Goal: Share content: Share content

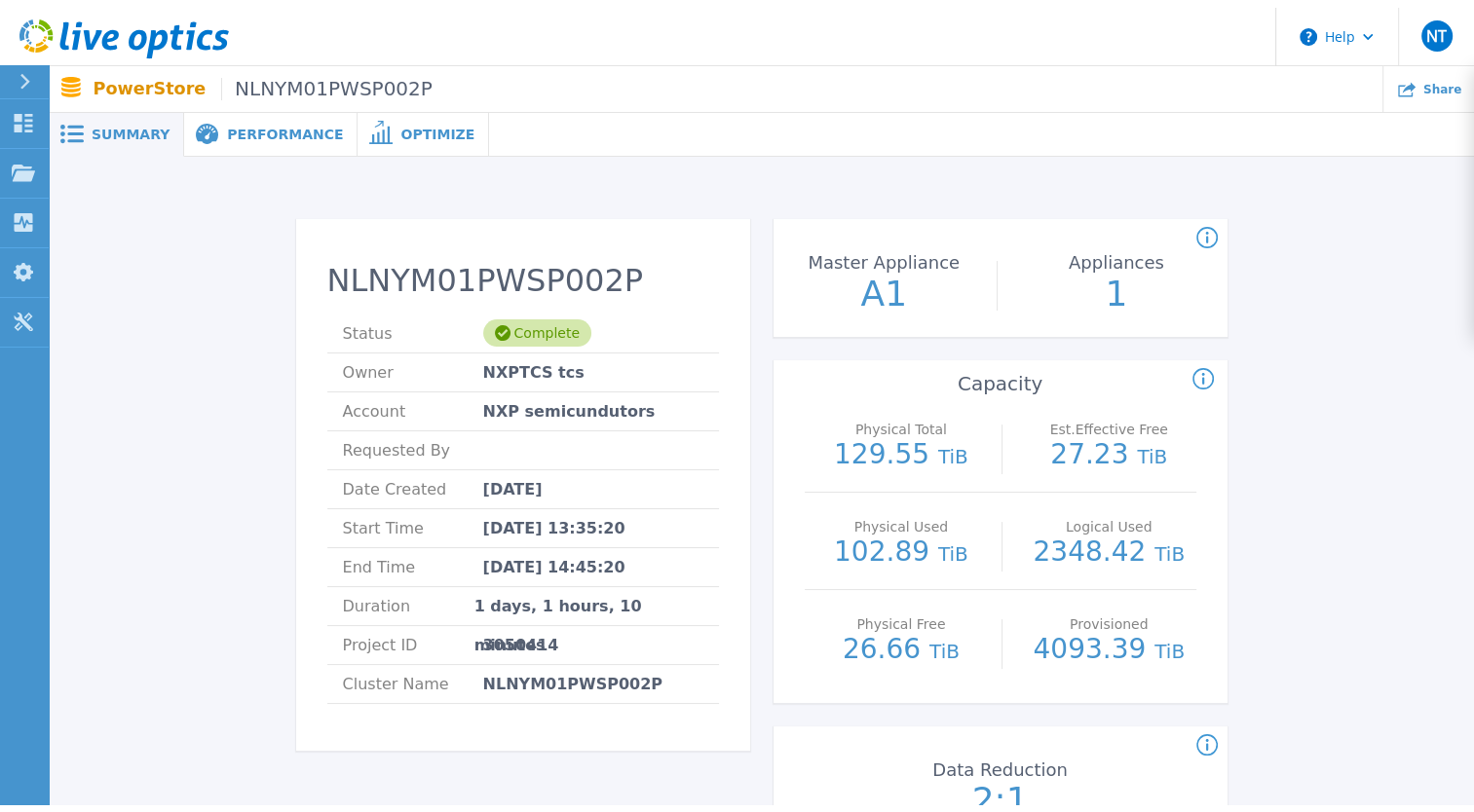
scroll to position [4, 0]
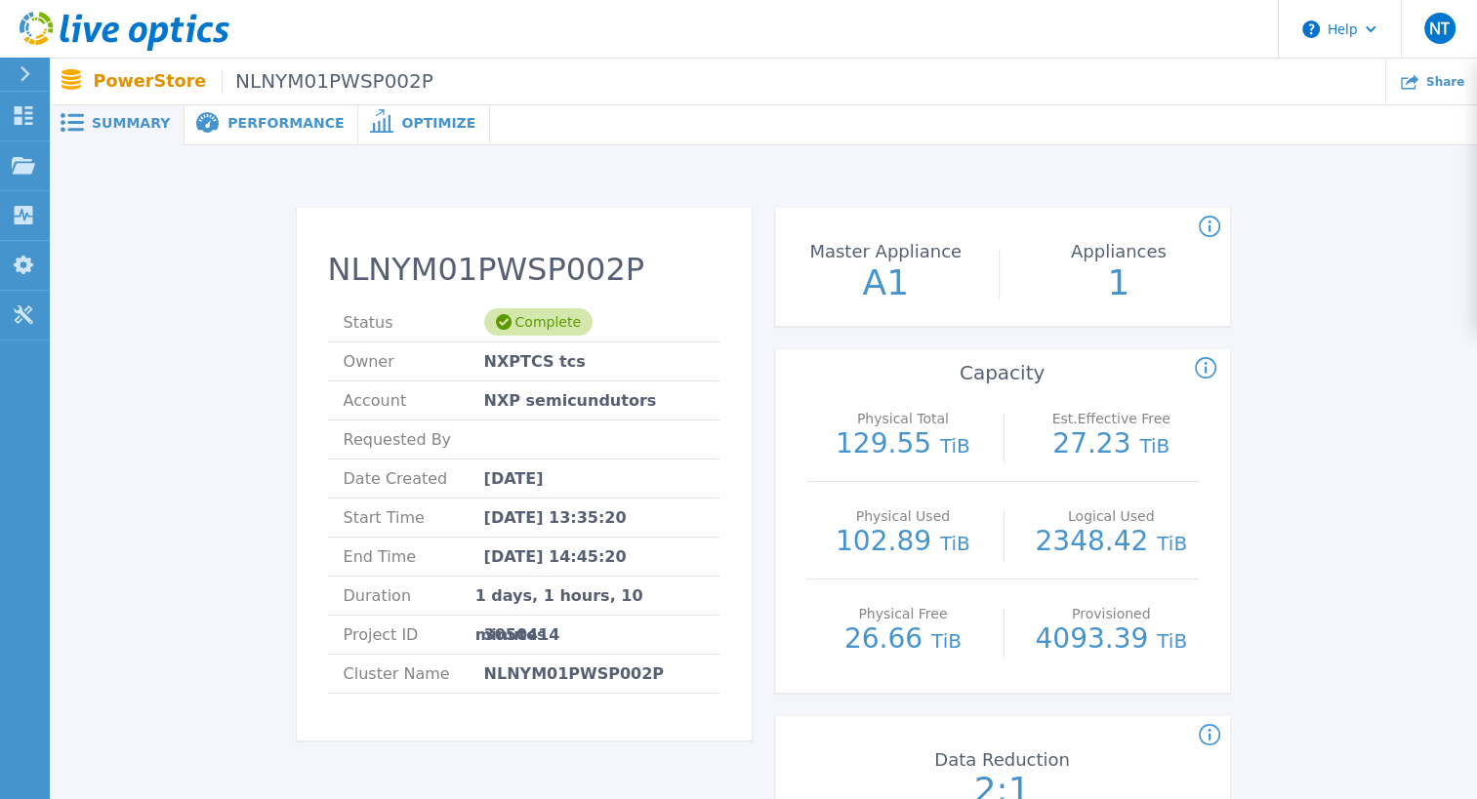
click at [277, 116] on span "Performance" at bounding box center [285, 123] width 116 height 14
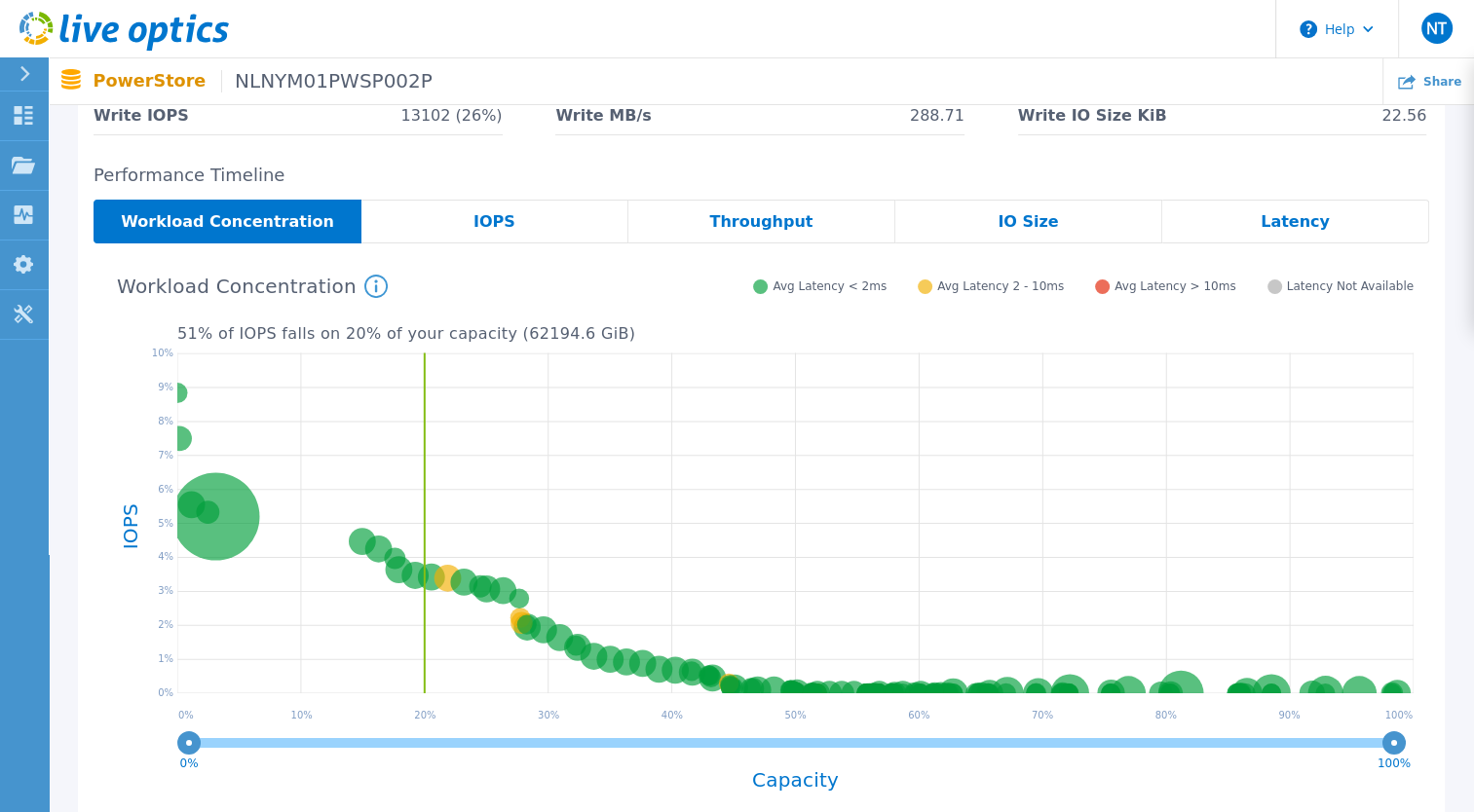
scroll to position [280, 0]
click at [1299, 220] on span "Latency" at bounding box center [1294, 222] width 69 height 16
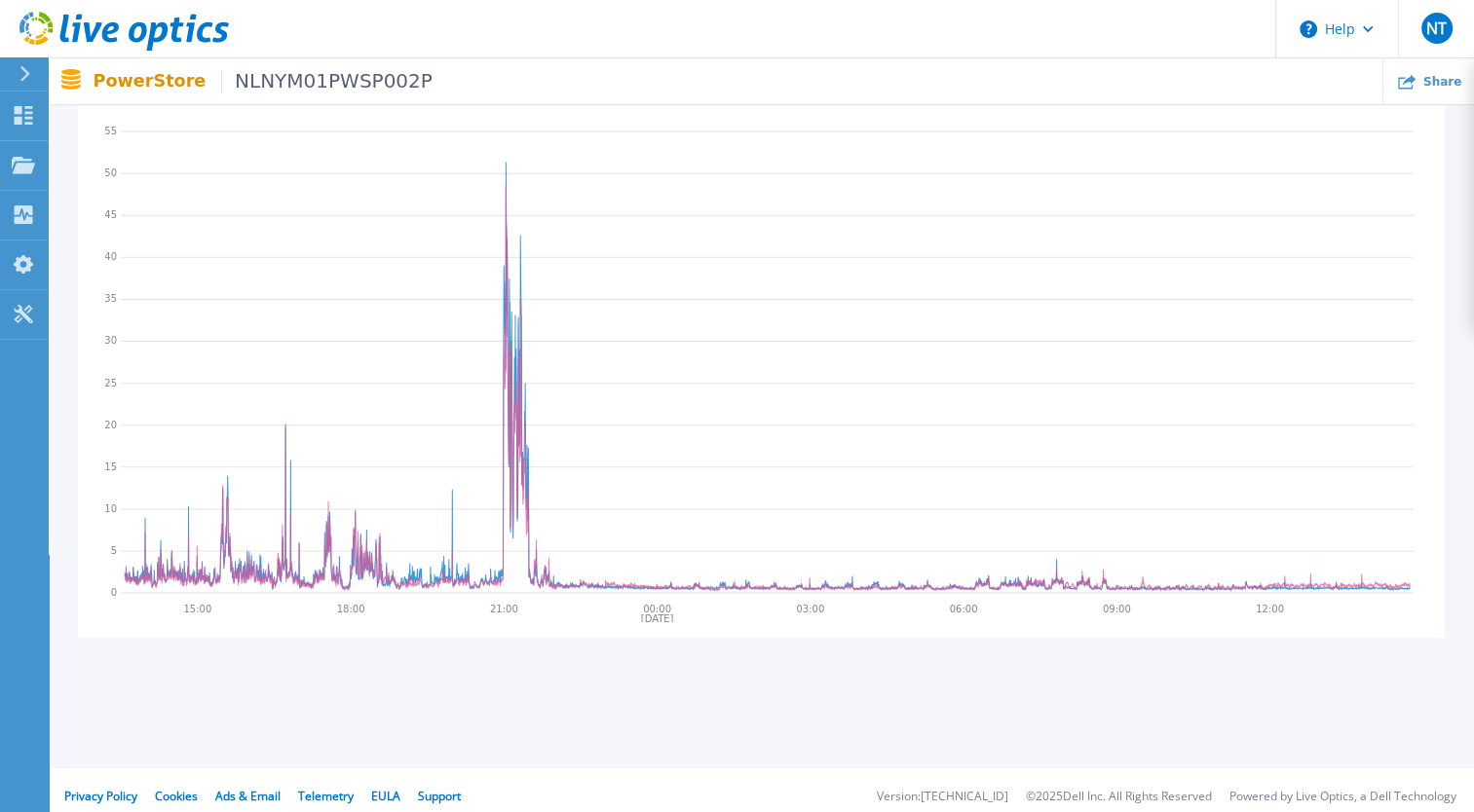
scroll to position [488, 0]
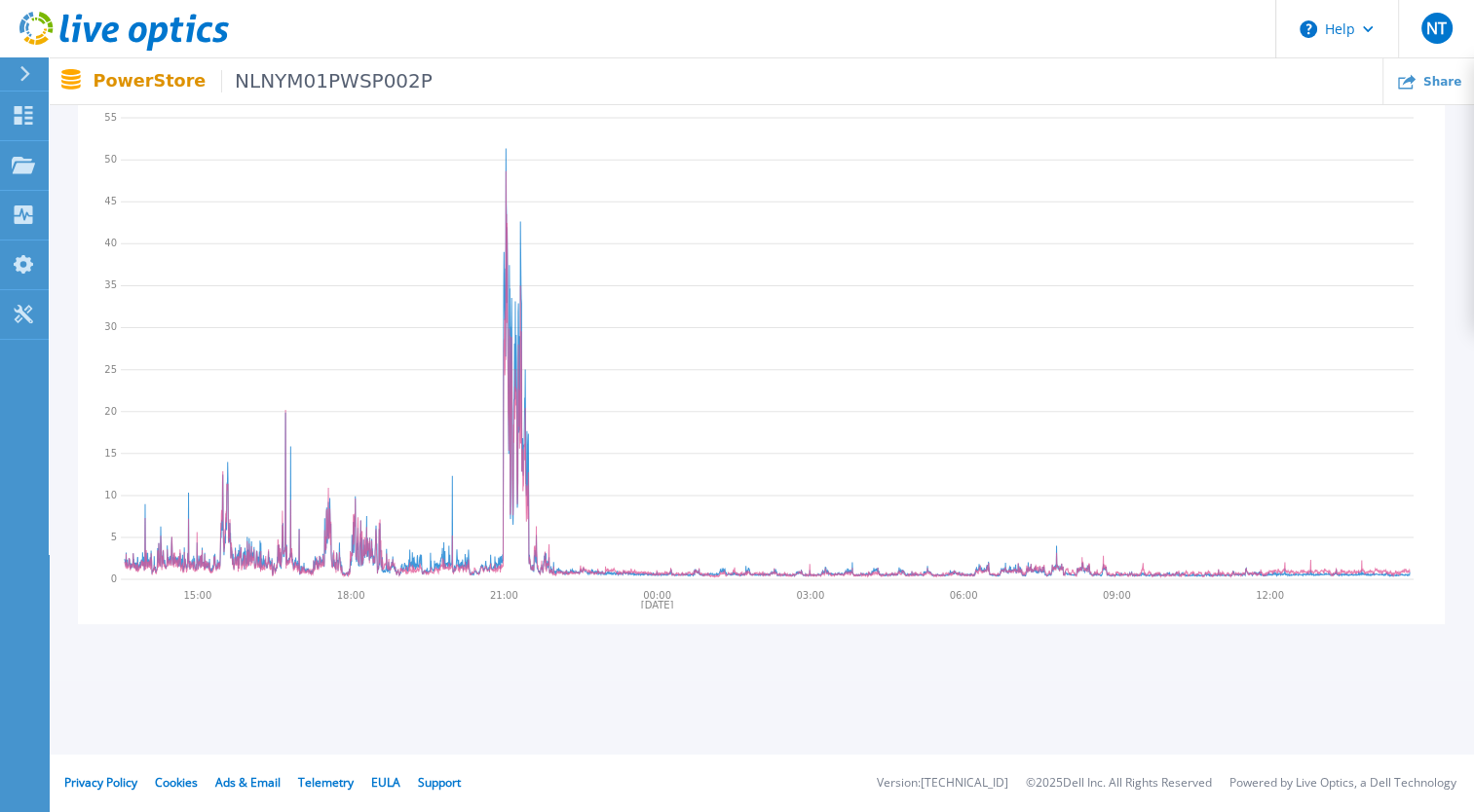
drag, startPoint x: 498, startPoint y: 548, endPoint x: 533, endPoint y: 544, distance: 35.2
click at [533, 544] on icon at bounding box center [766, 345] width 1292 height 487
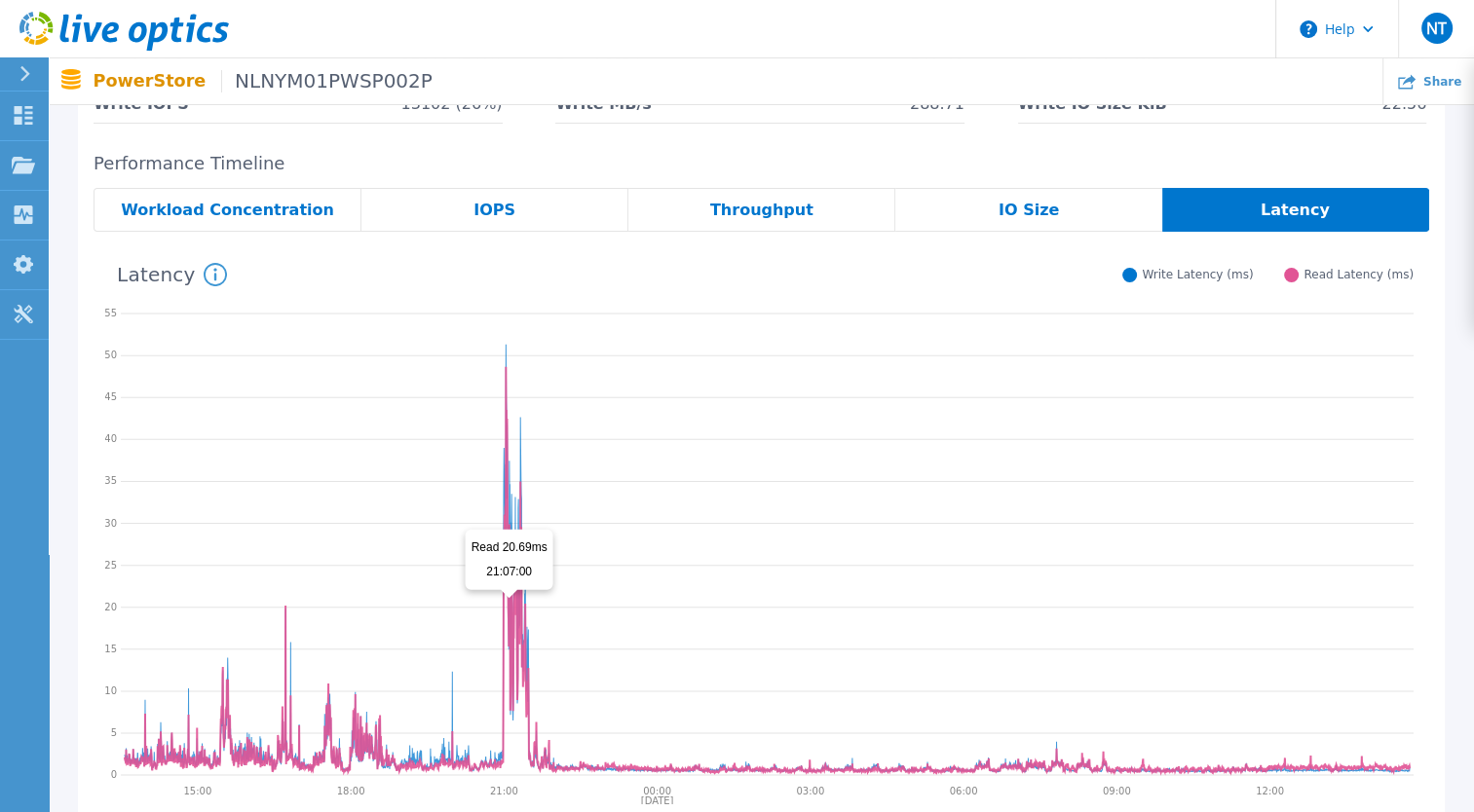
scroll to position [289, 0]
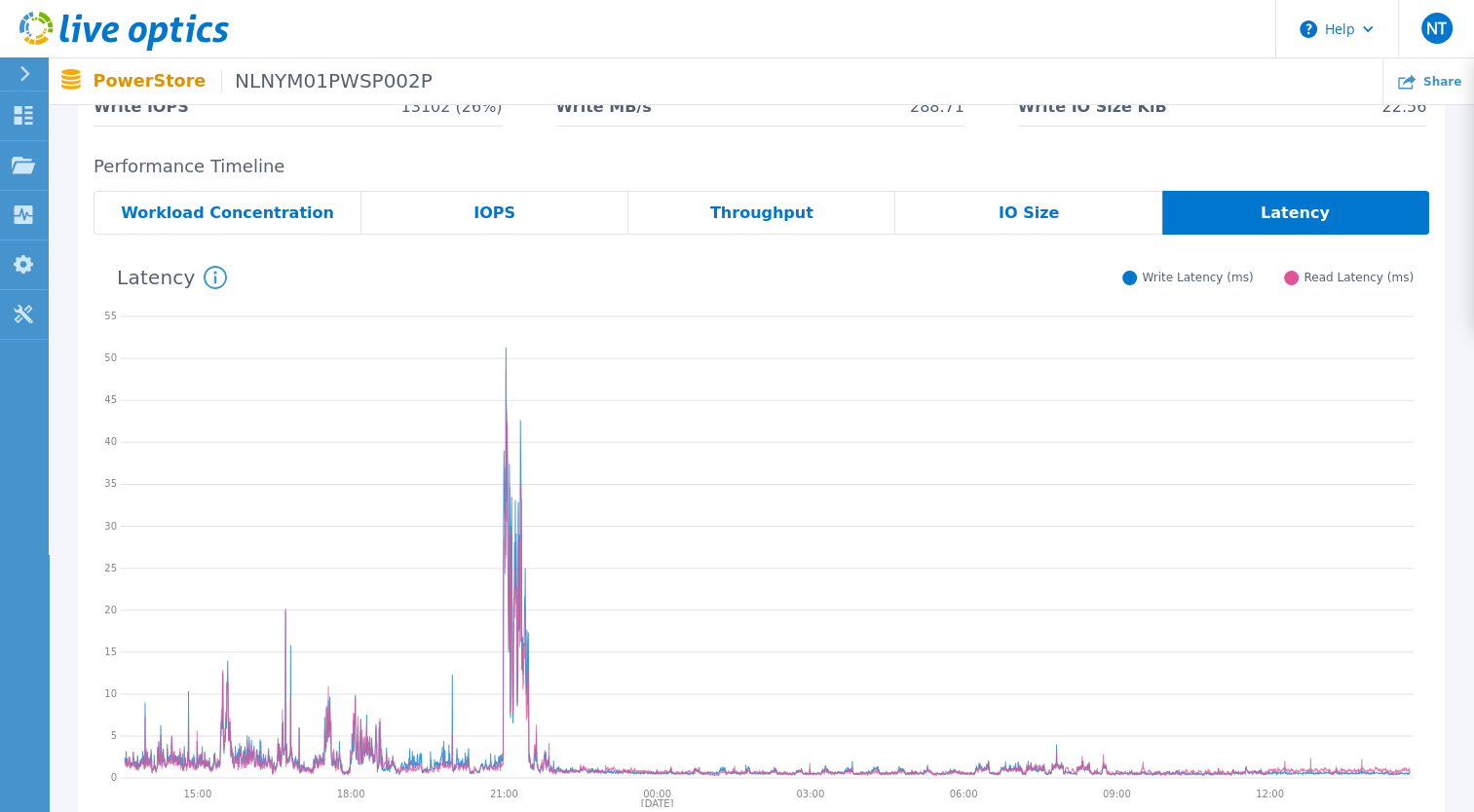
click at [256, 208] on span "Workload Concentration" at bounding box center [228, 213] width 214 height 16
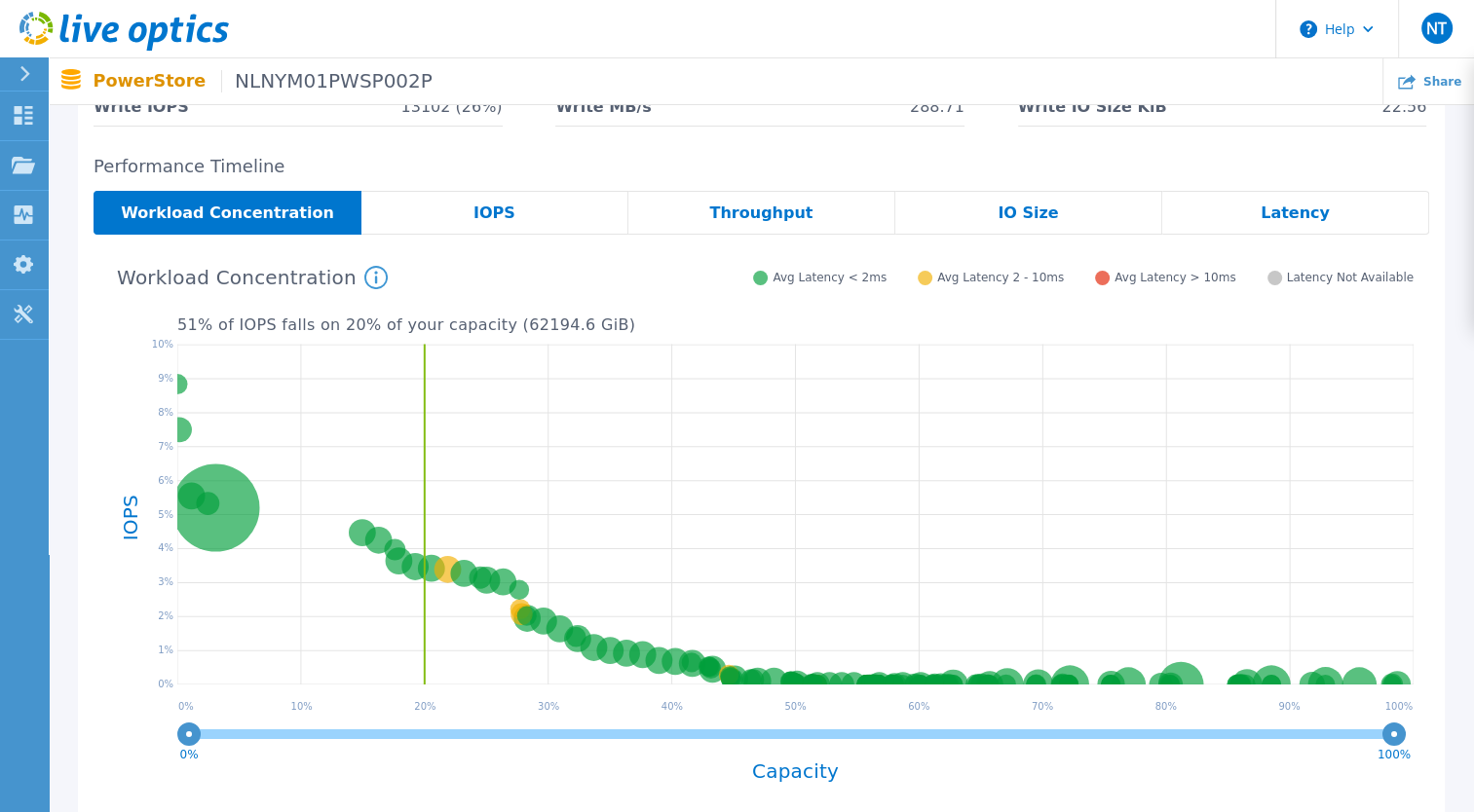
click at [471, 210] on div "IOPS" at bounding box center [494, 212] width 266 height 44
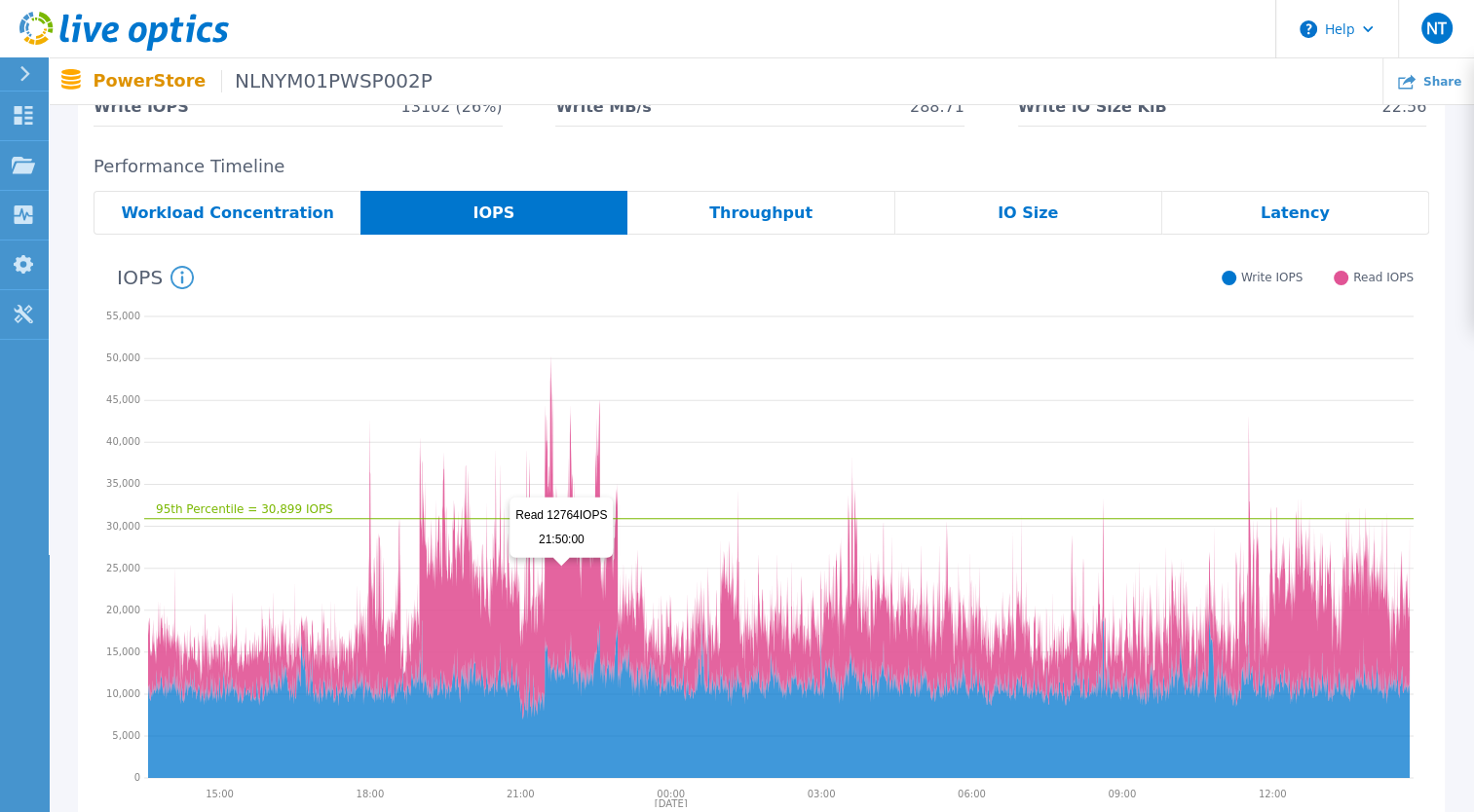
click at [559, 573] on icon at bounding box center [778, 537] width 1261 height 364
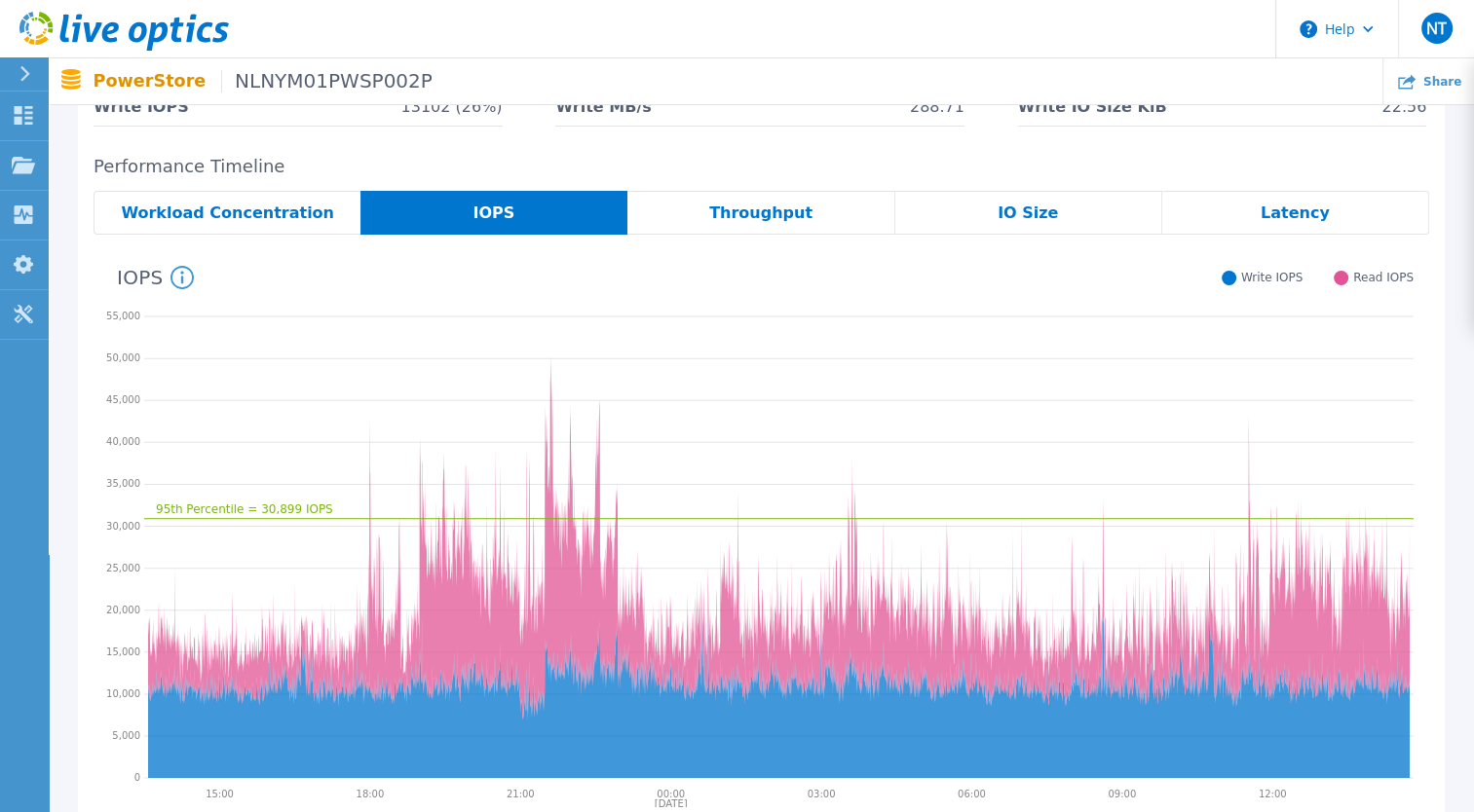
click at [775, 213] on span "Throughput" at bounding box center [760, 213] width 103 height 16
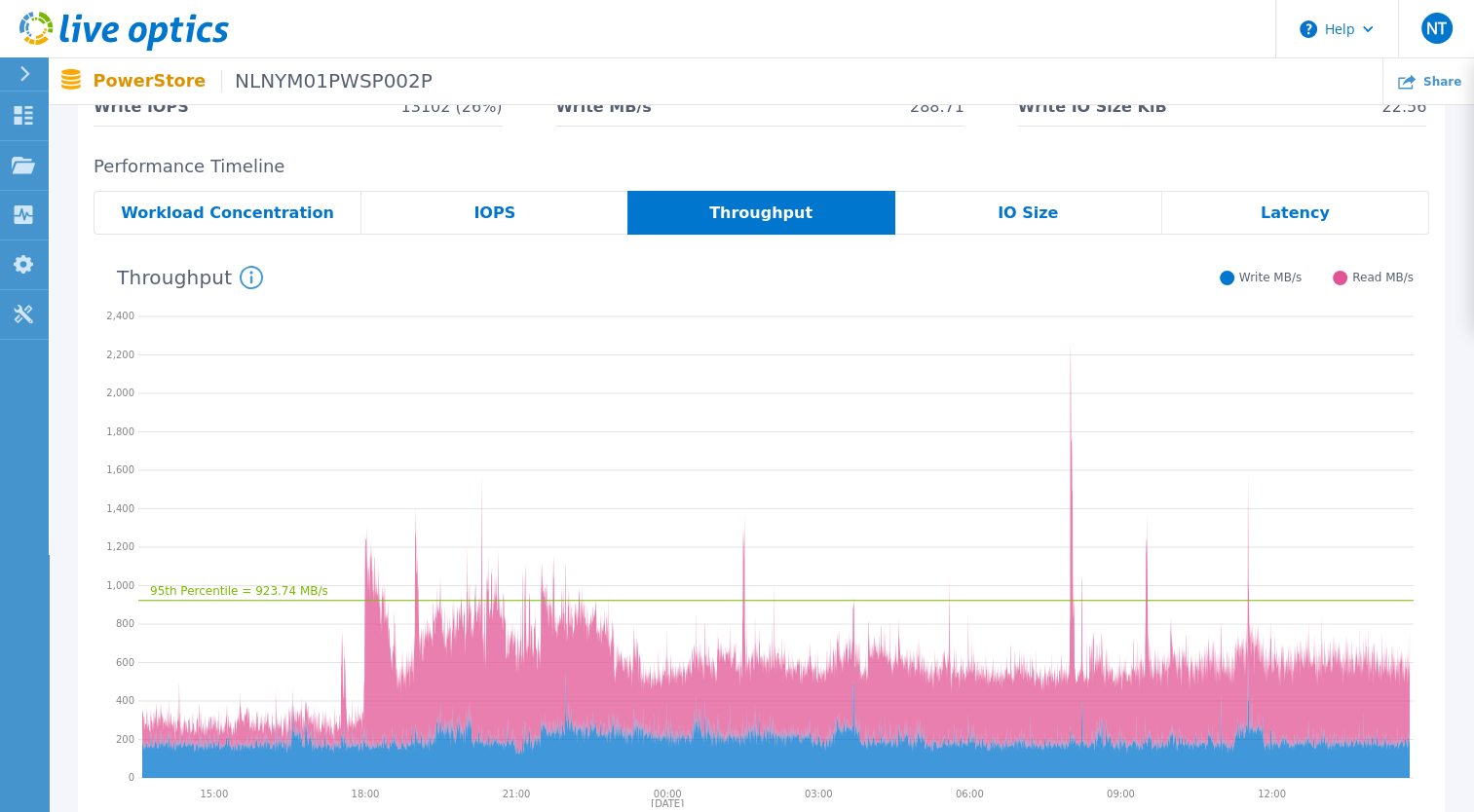
click at [1056, 224] on div "IO Size" at bounding box center [1028, 212] width 266 height 44
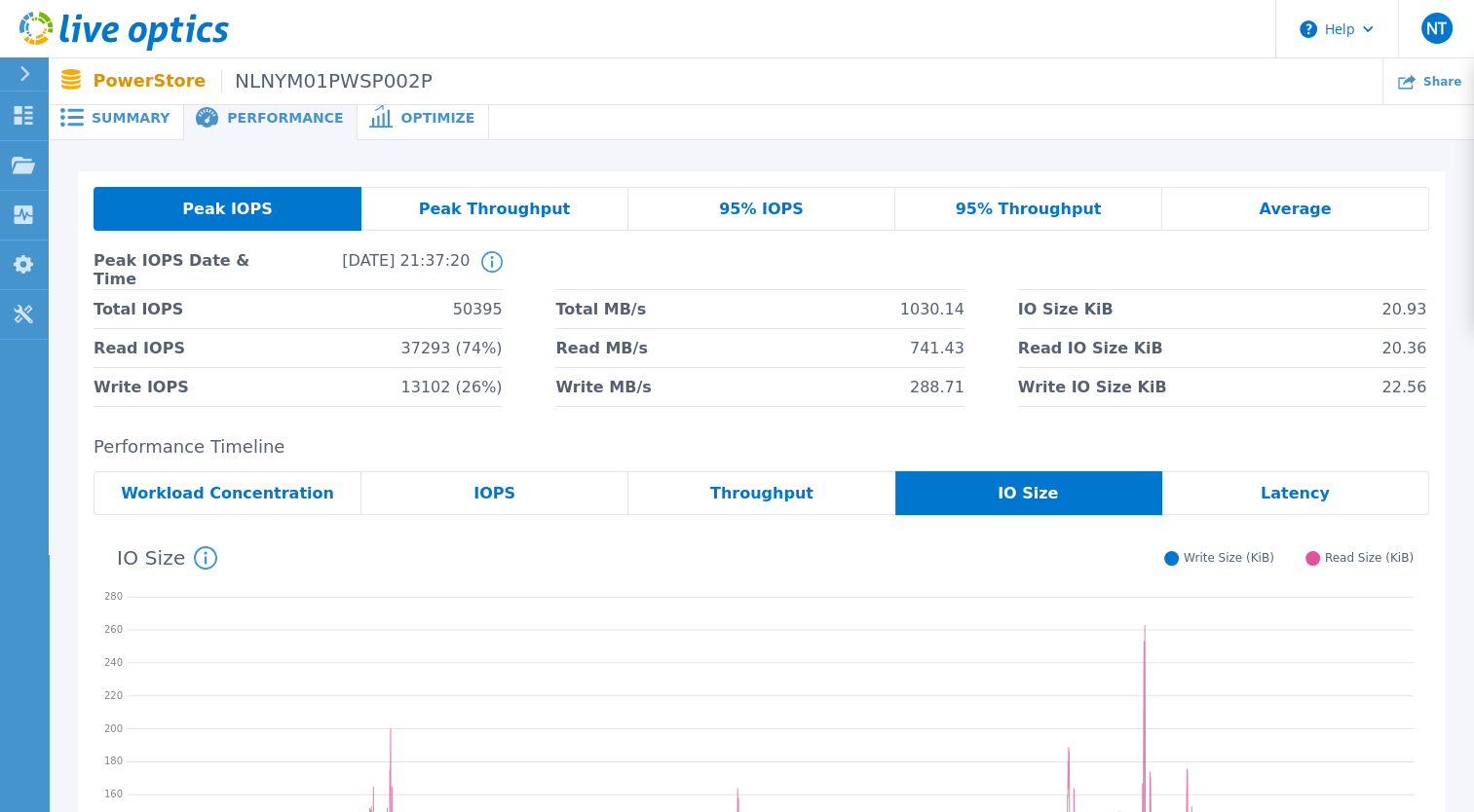
scroll to position [0, 0]
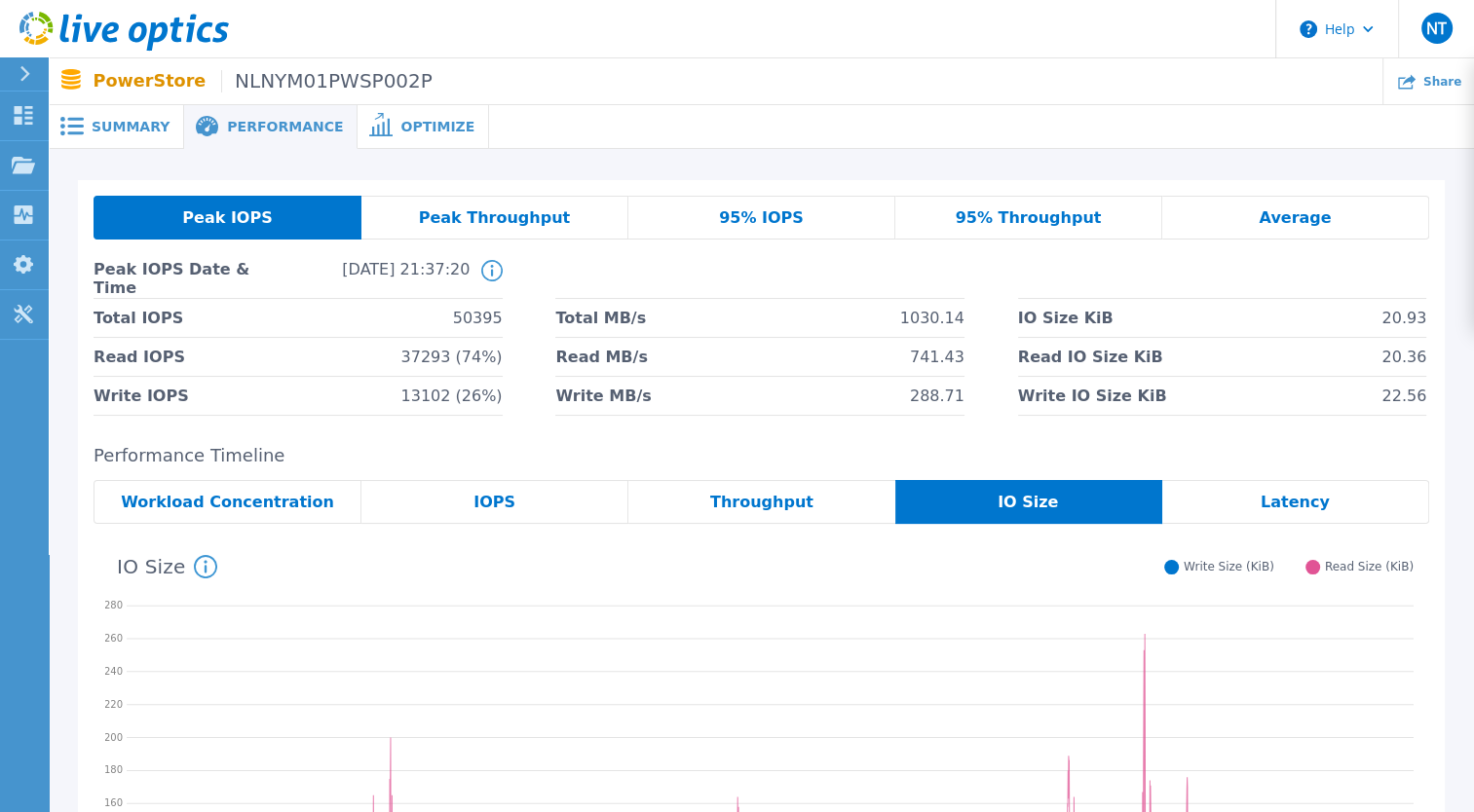
click at [1030, 221] on span "95% Throughput" at bounding box center [1029, 218] width 146 height 16
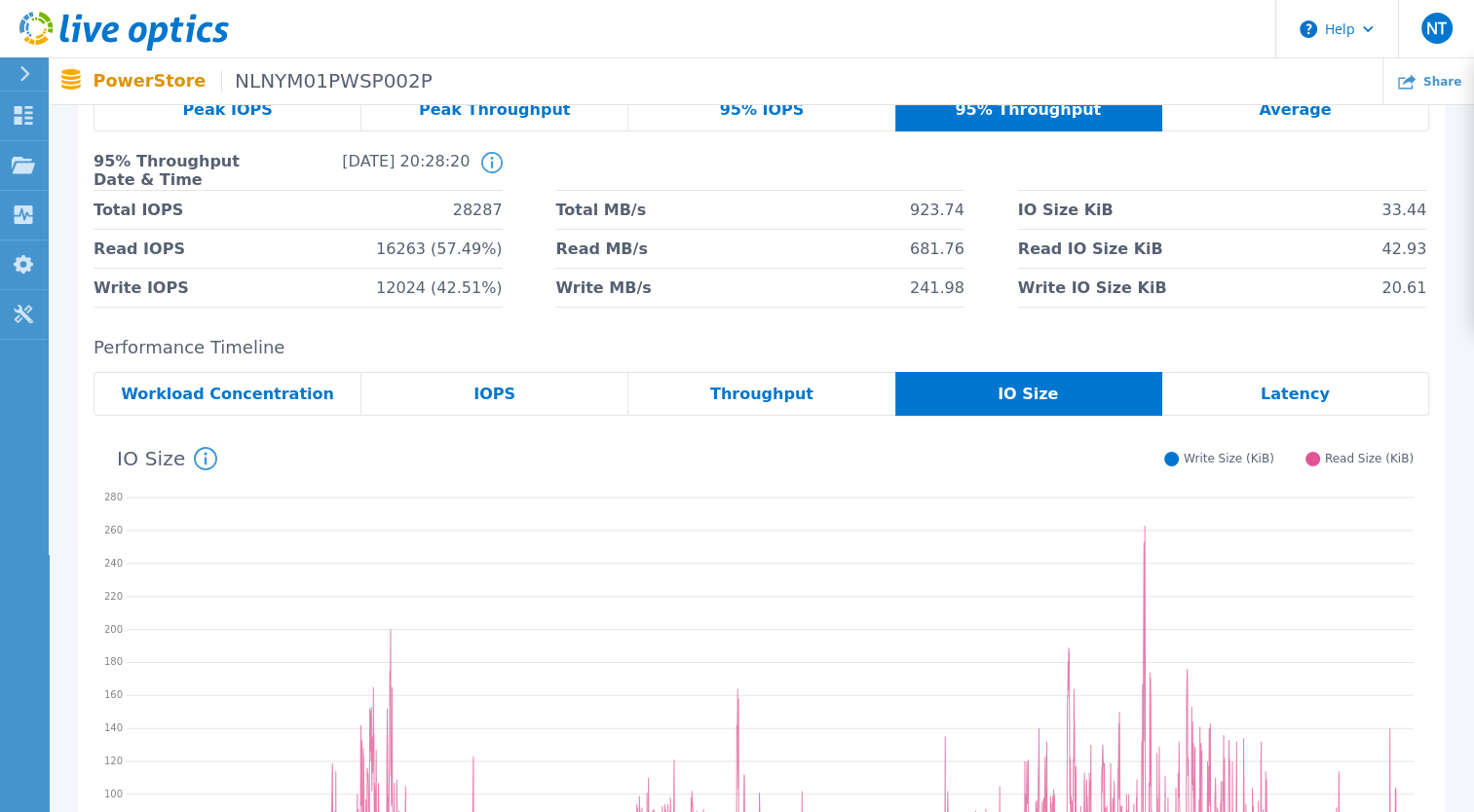
scroll to position [107, 0]
click at [775, 387] on span "Throughput" at bounding box center [761, 395] width 103 height 16
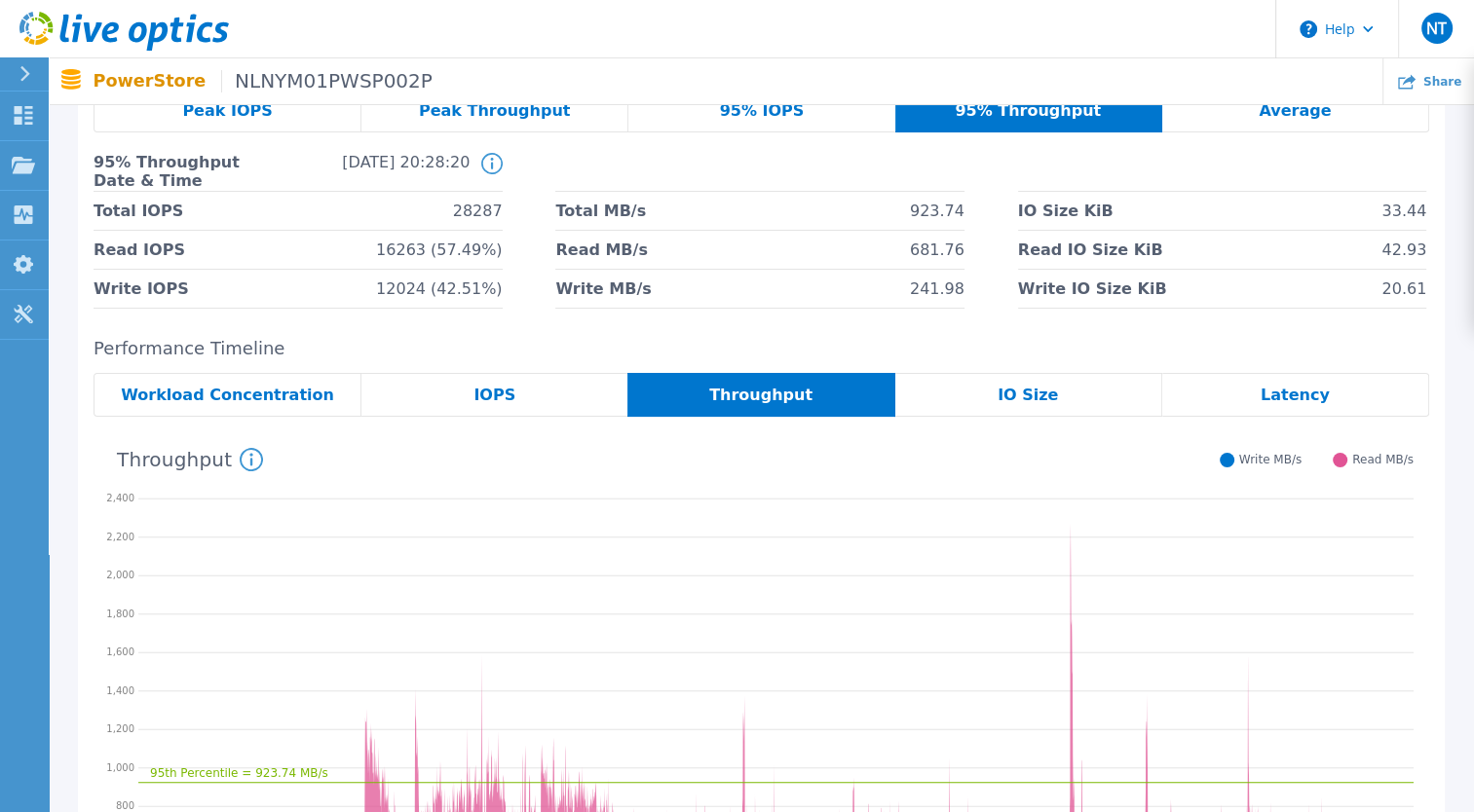
click at [283, 400] on span "Workload Concentration" at bounding box center [228, 395] width 214 height 16
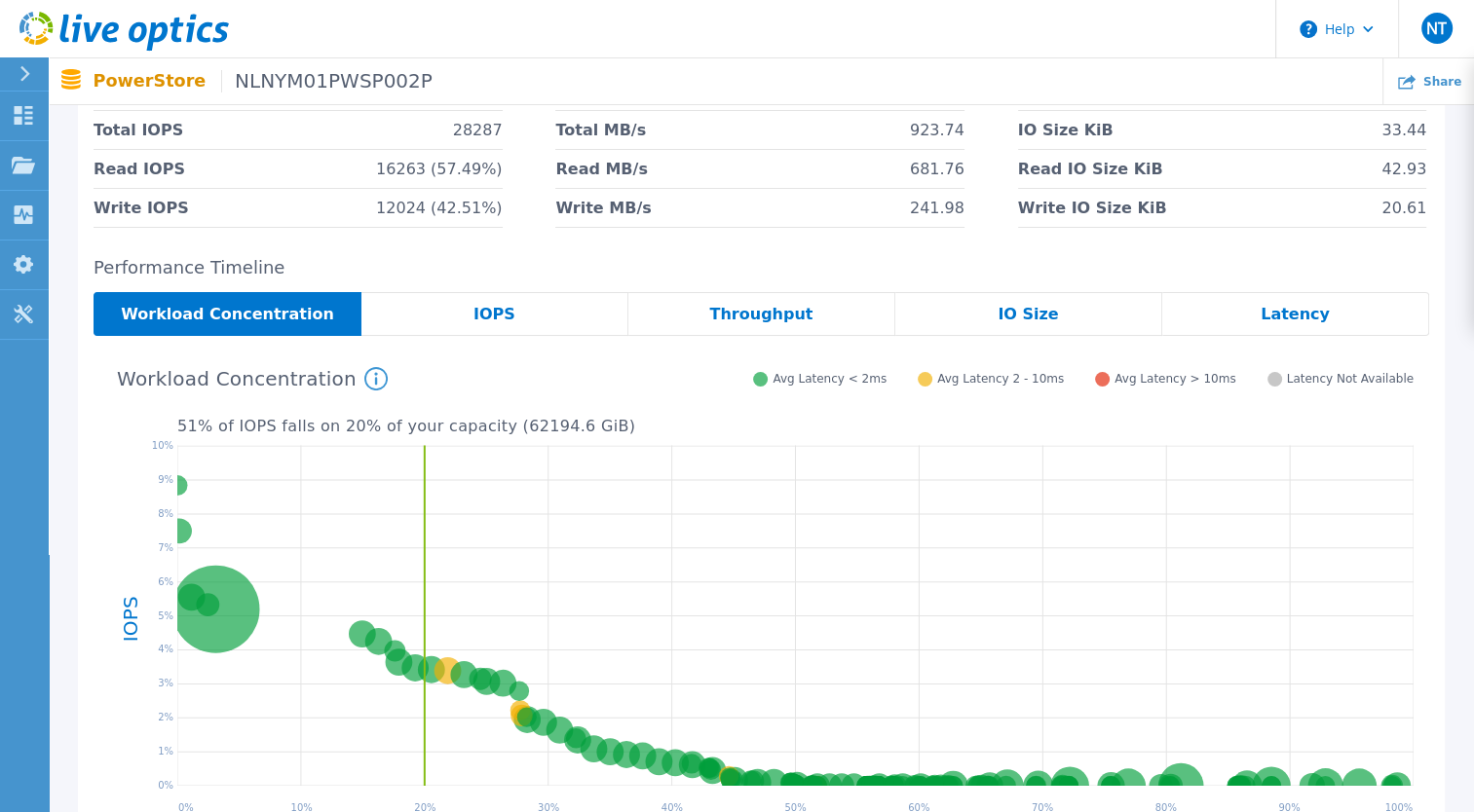
scroll to position [123, 0]
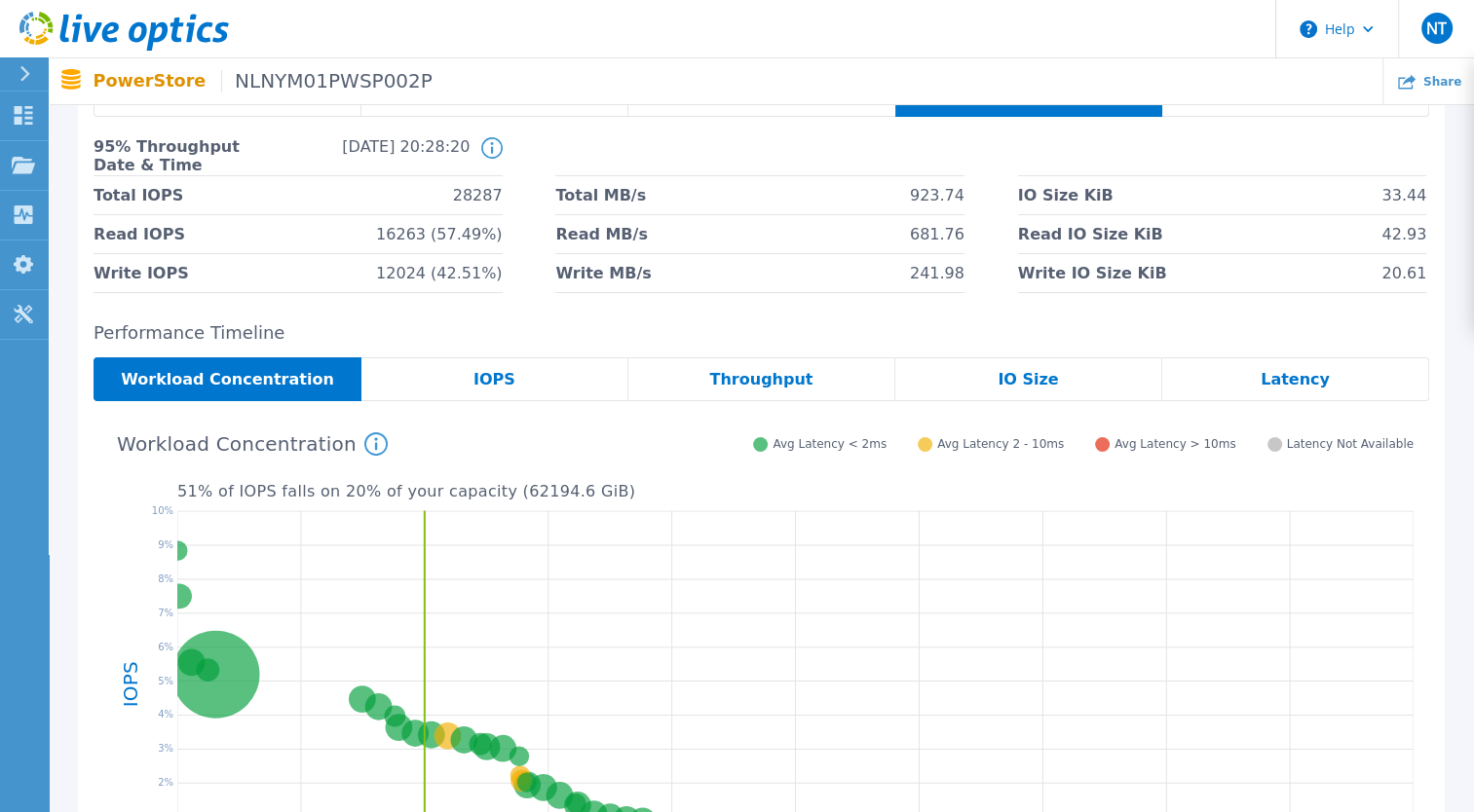
click at [792, 385] on span "Throughput" at bounding box center [760, 380] width 103 height 16
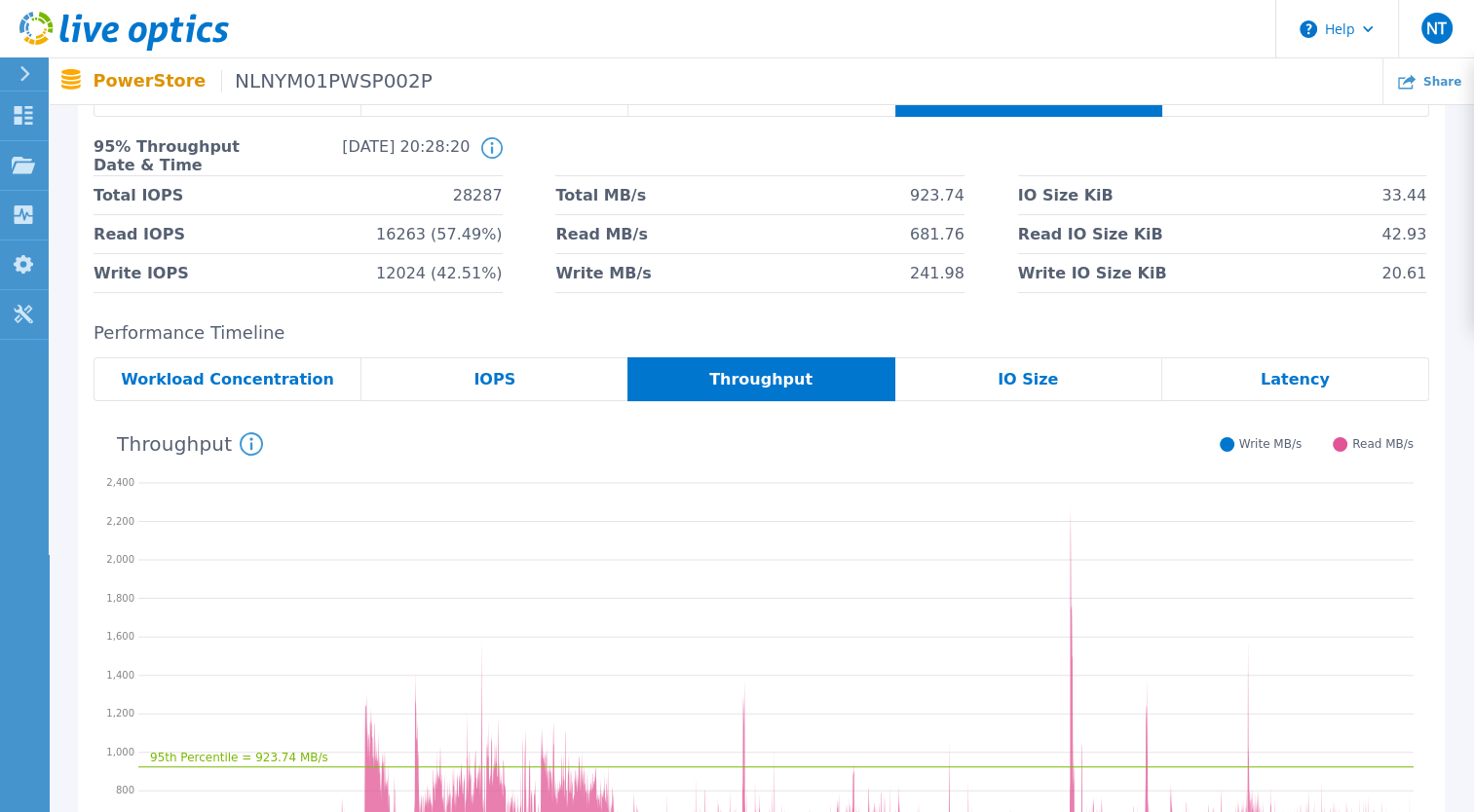
click at [265, 387] on span "Workload Concentration" at bounding box center [228, 380] width 214 height 16
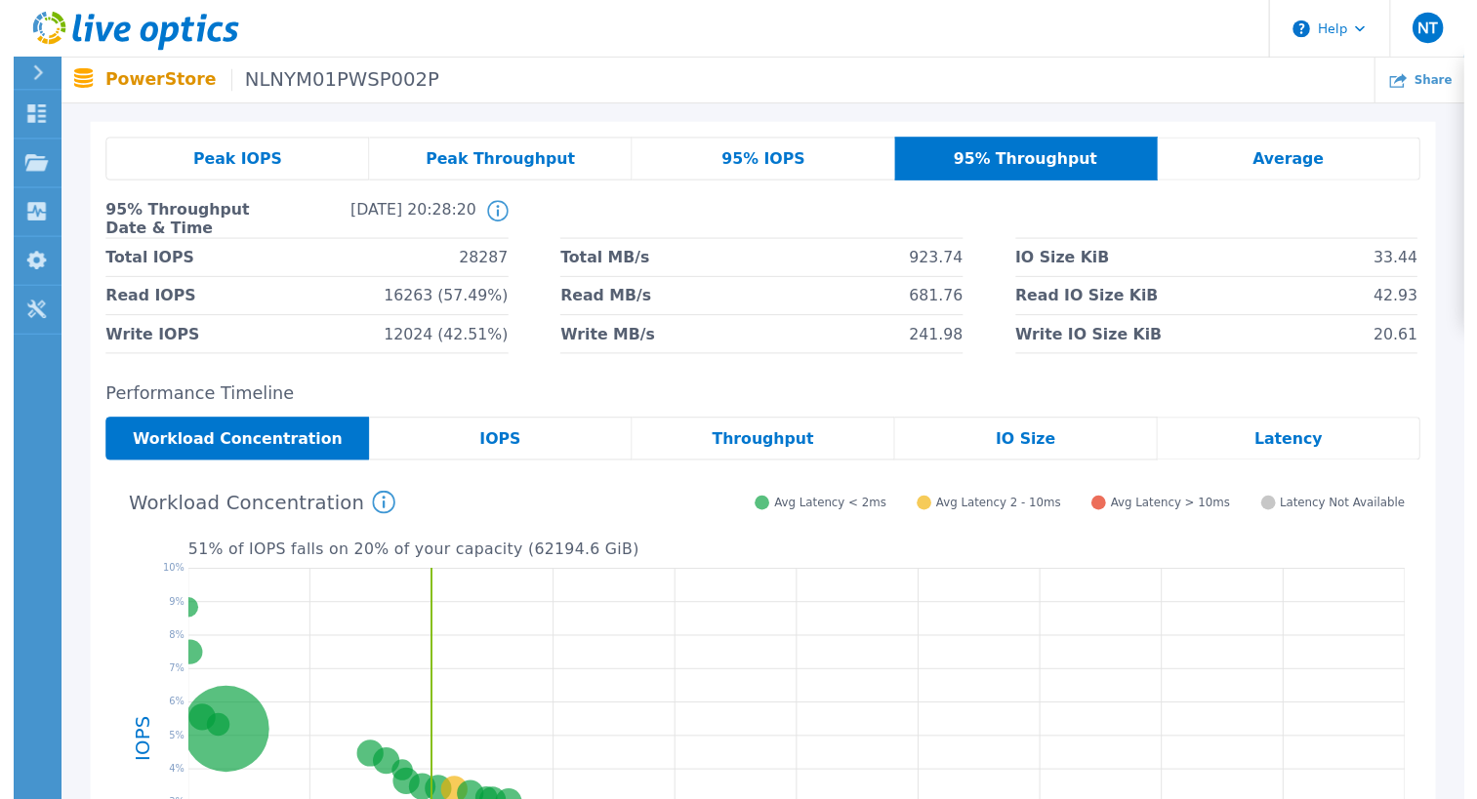
scroll to position [0, 0]
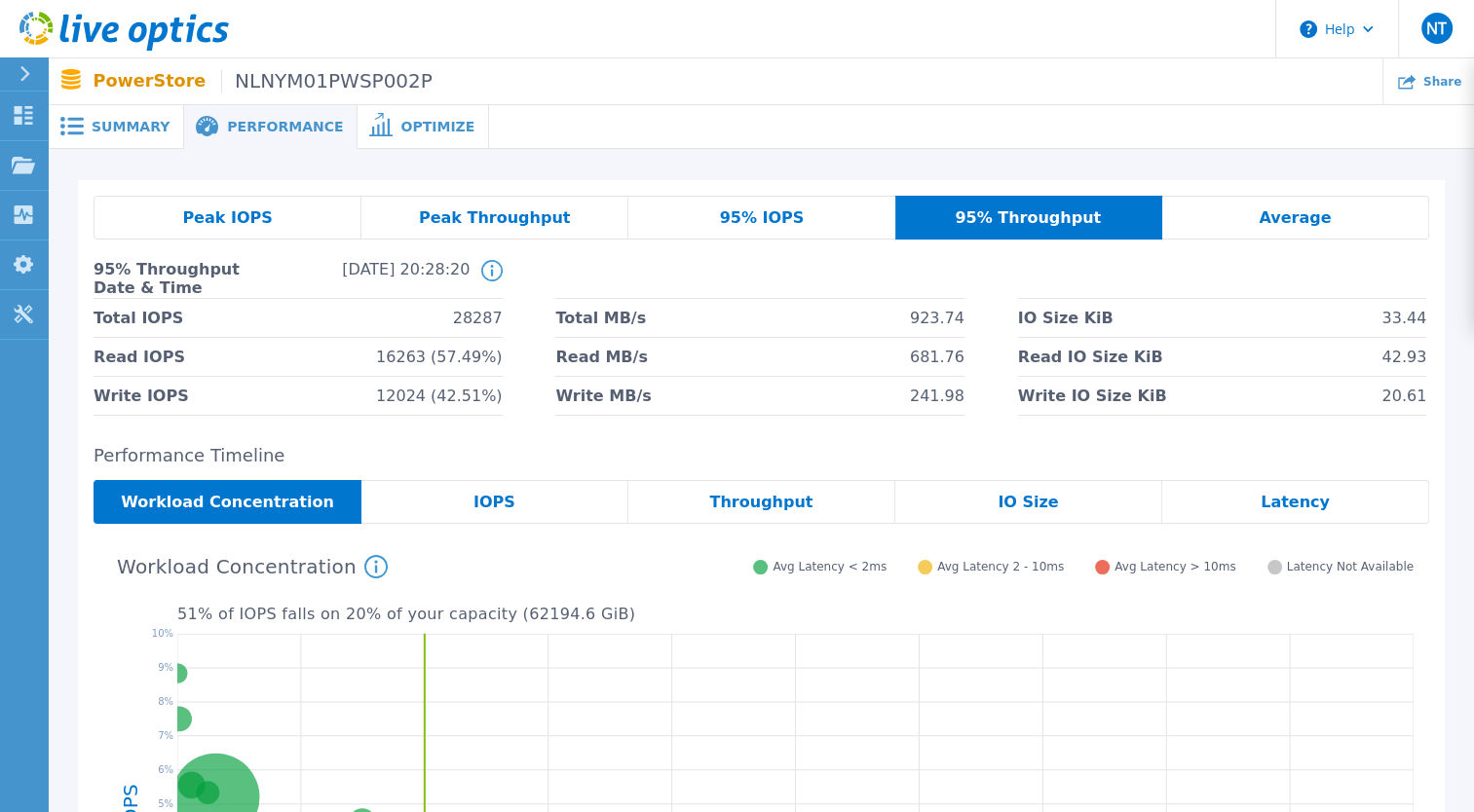
click at [122, 134] on span "Summary" at bounding box center [131, 127] width 78 height 14
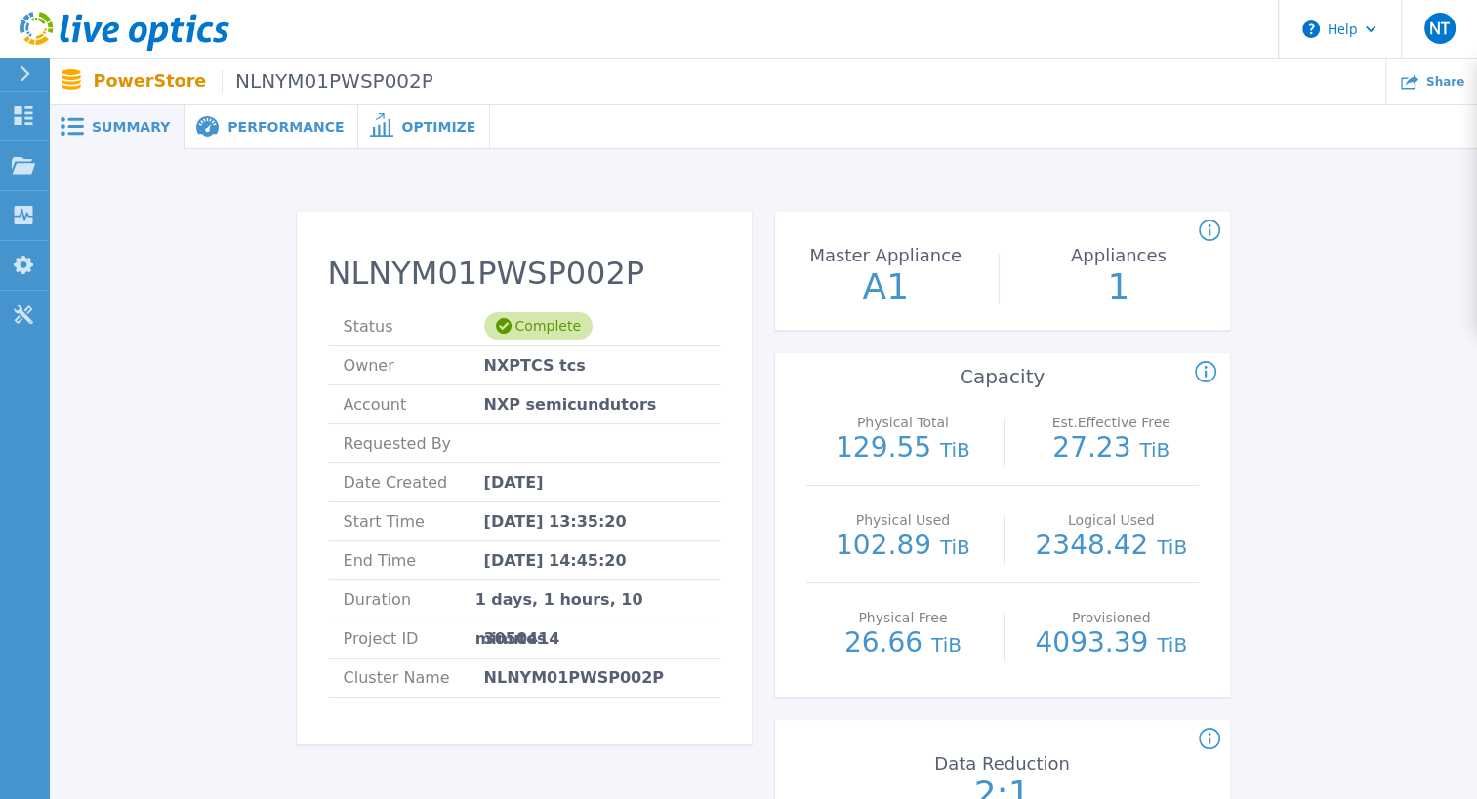
click at [401, 124] on span "Optimize" at bounding box center [438, 127] width 74 height 14
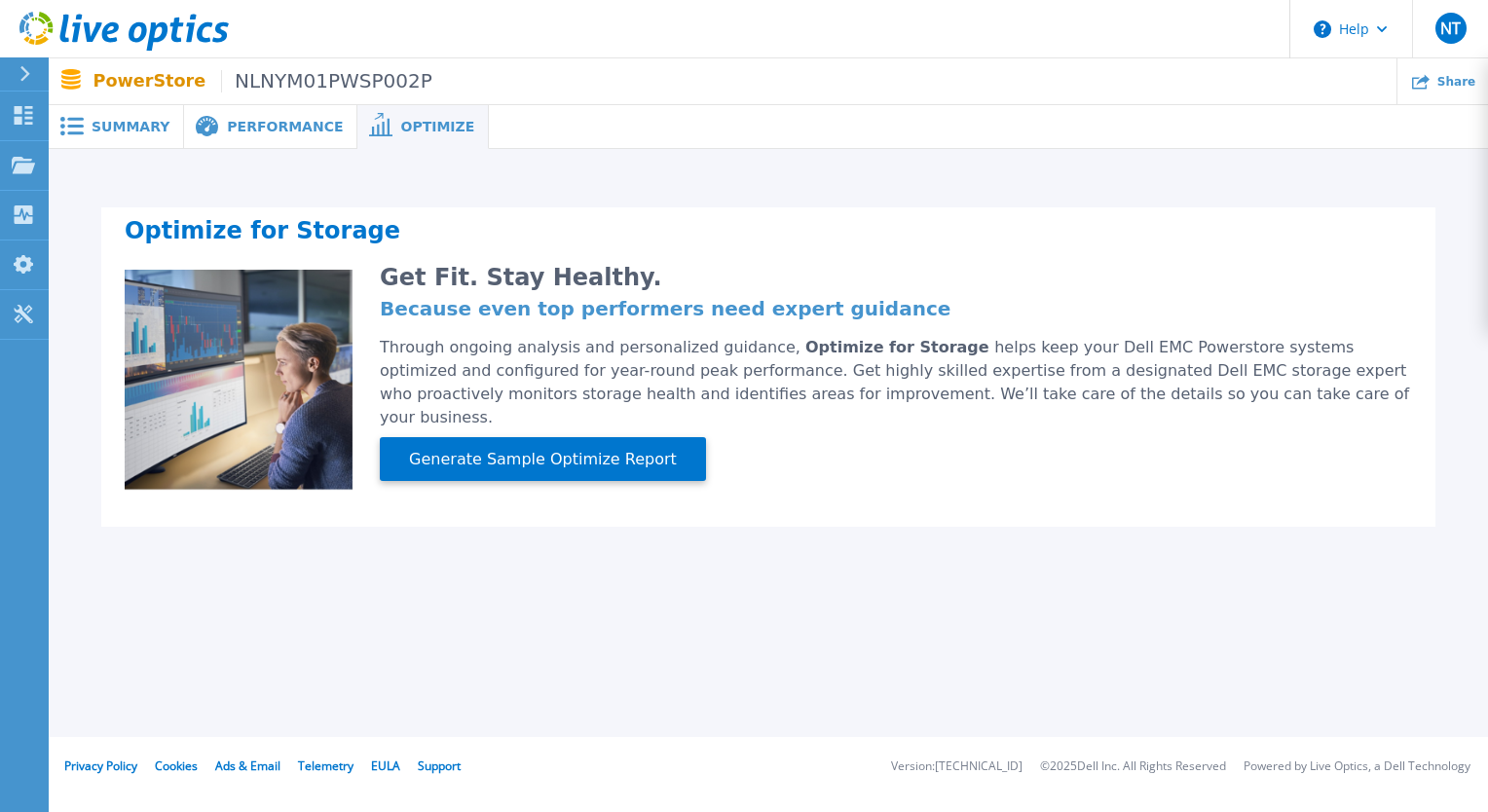
click at [284, 128] on span "Performance" at bounding box center [284, 127] width 116 height 14
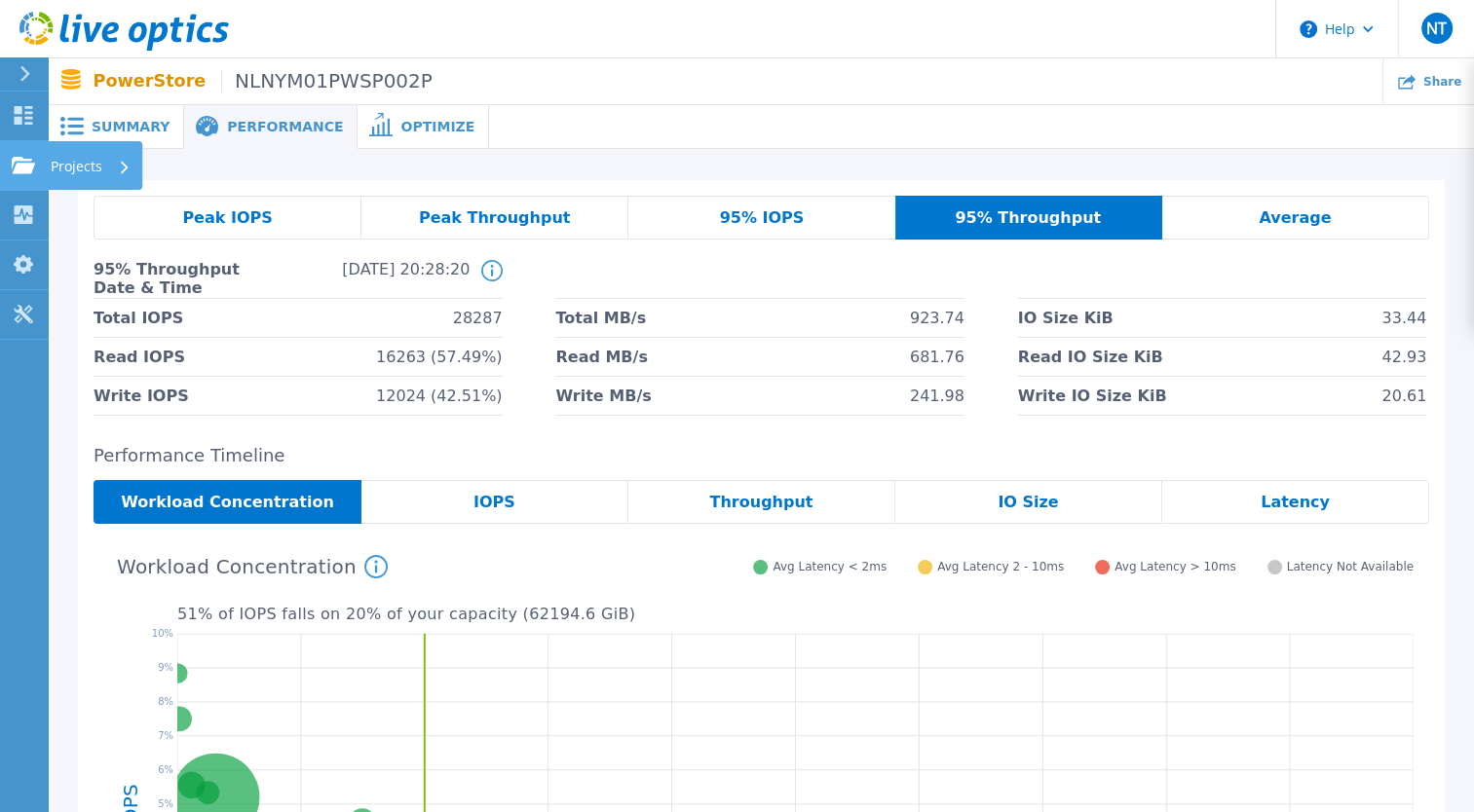
click at [82, 163] on p "Projects" at bounding box center [77, 167] width 52 height 51
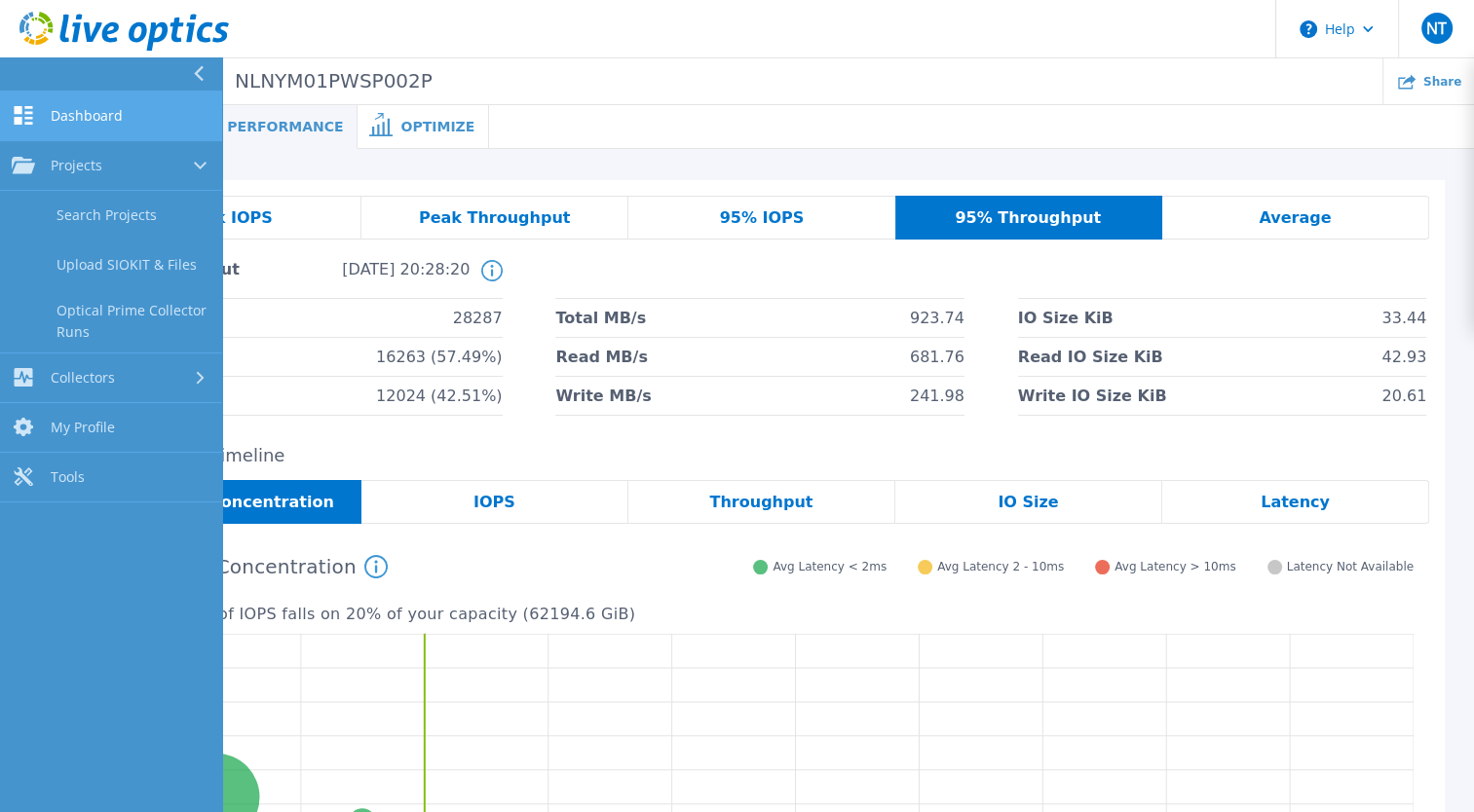
click at [91, 103] on link "Dashboard Dashboard" at bounding box center [111, 117] width 223 height 50
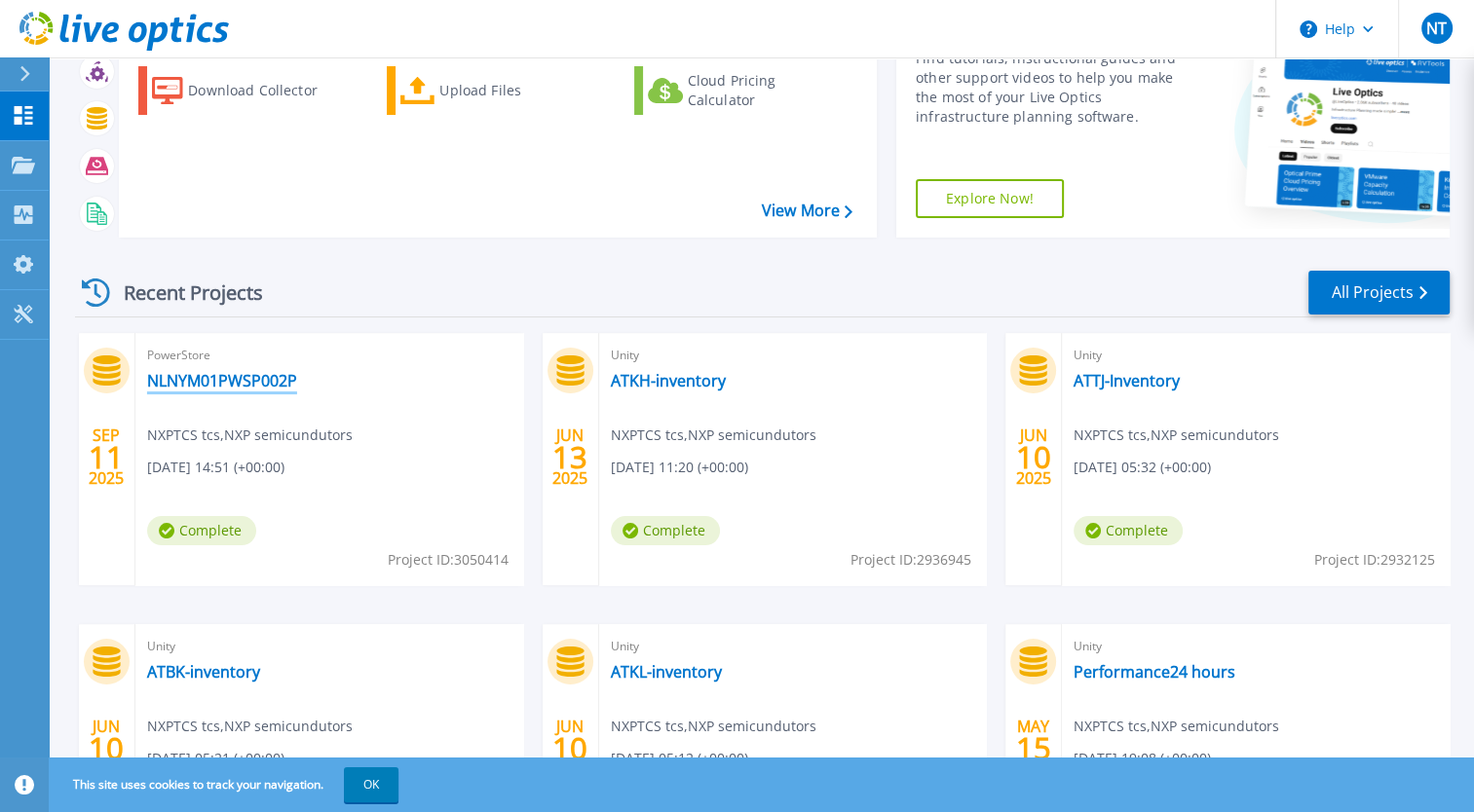
scroll to position [180, 0]
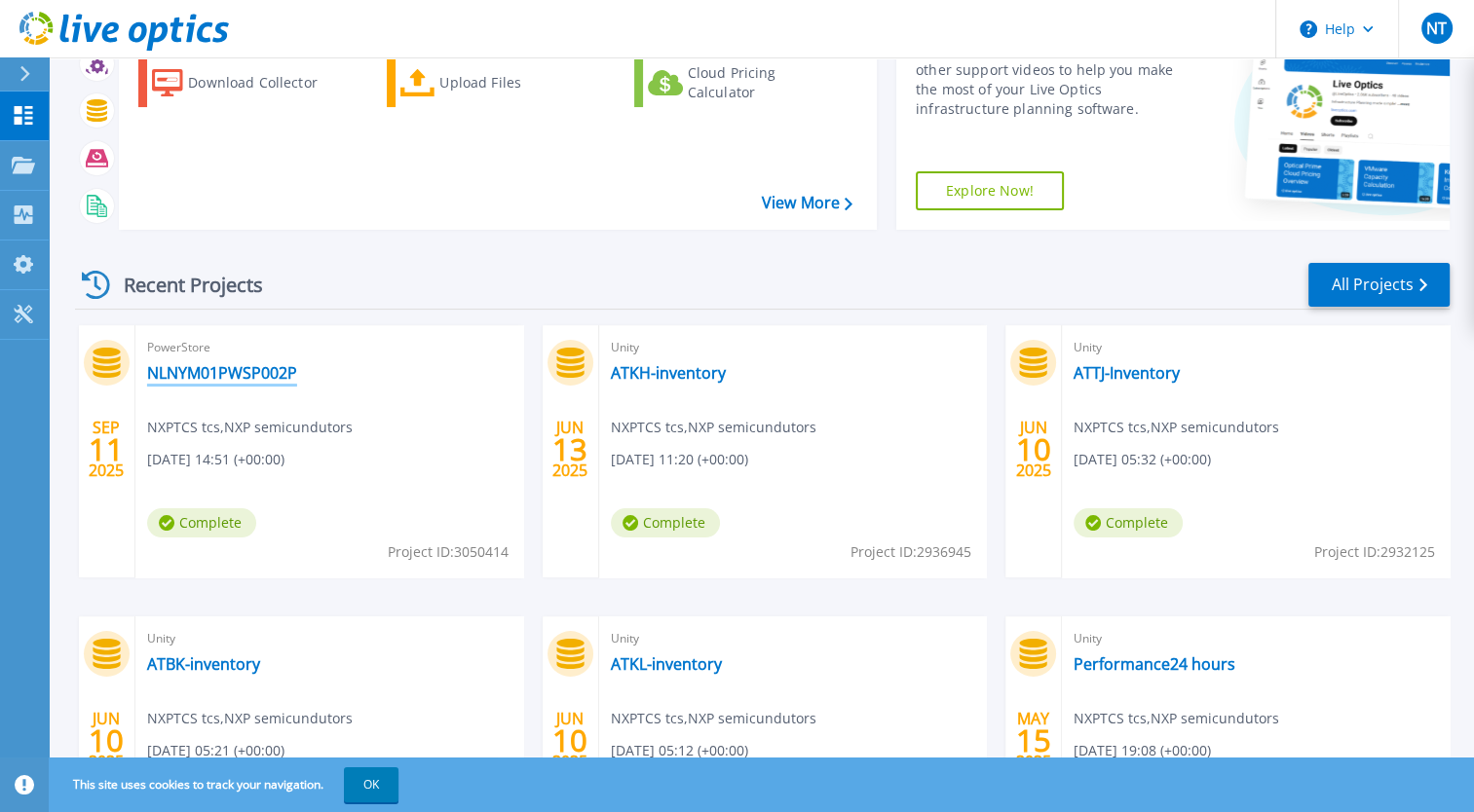
click at [240, 374] on link "NLNYM01PWSP002P" at bounding box center [222, 373] width 150 height 20
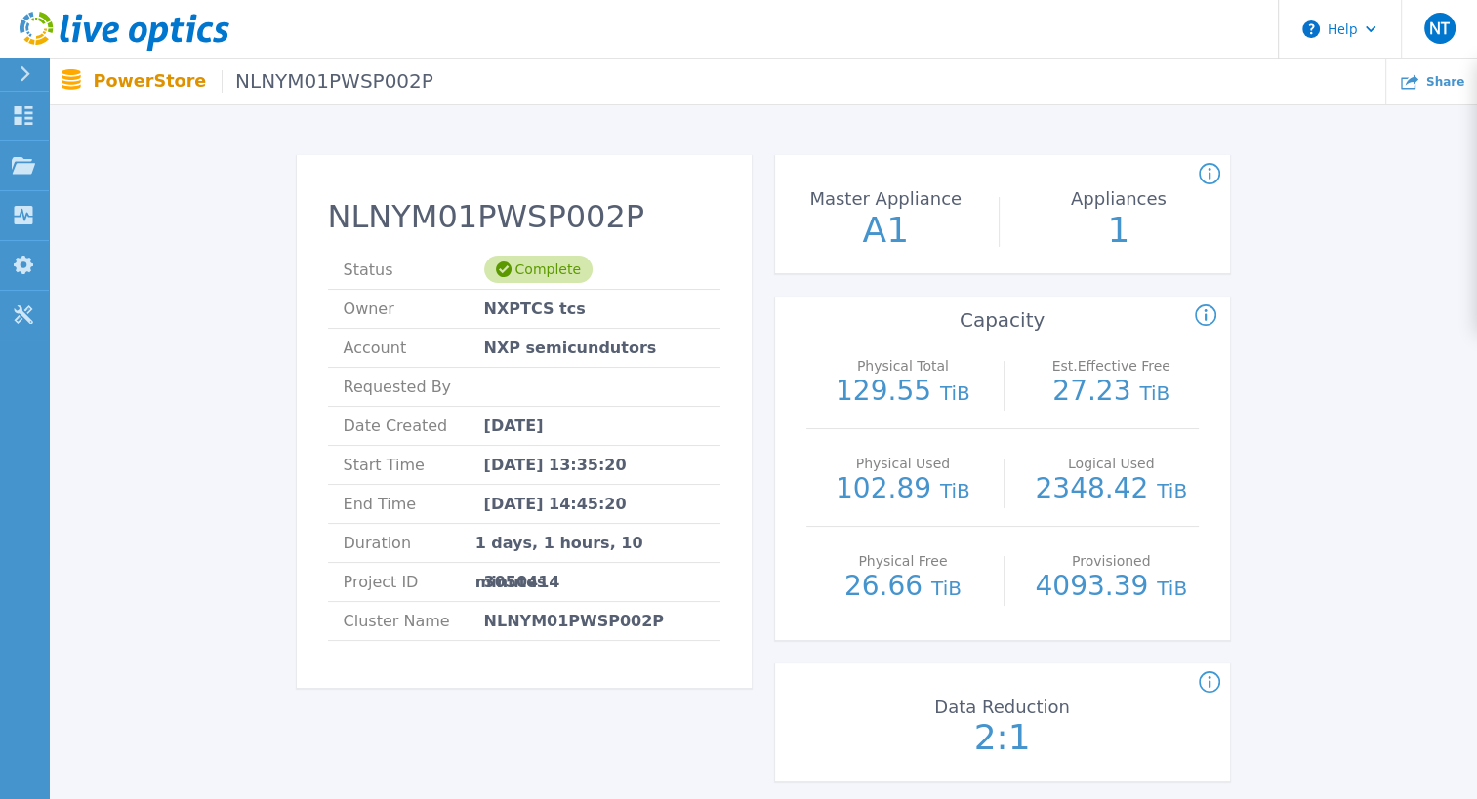
scroll to position [58, 0]
click at [1441, 90] on div "Share" at bounding box center [1431, 82] width 91 height 46
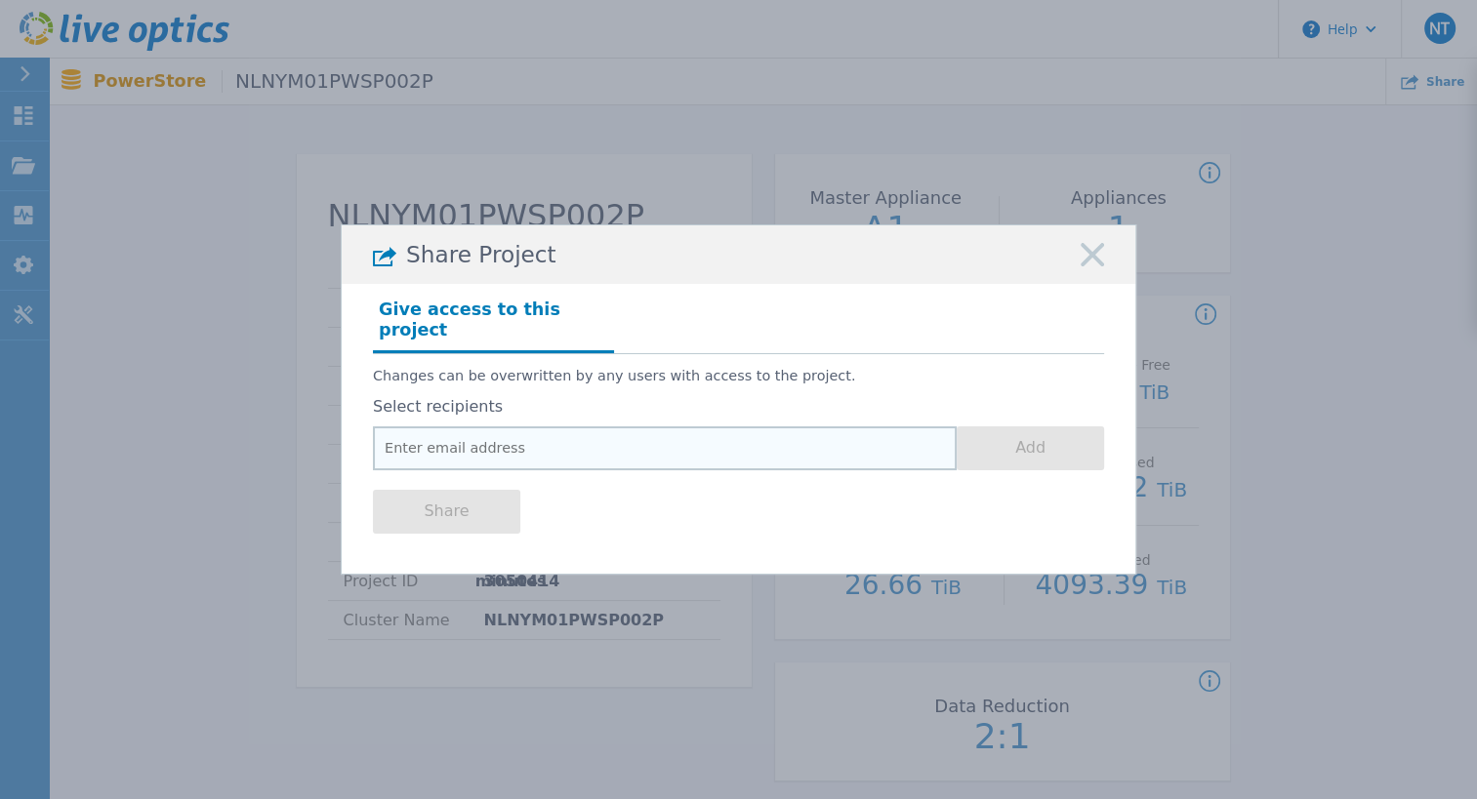
click at [687, 431] on input "email" at bounding box center [665, 449] width 584 height 44
click at [1083, 268] on rect at bounding box center [1092, 255] width 25 height 25
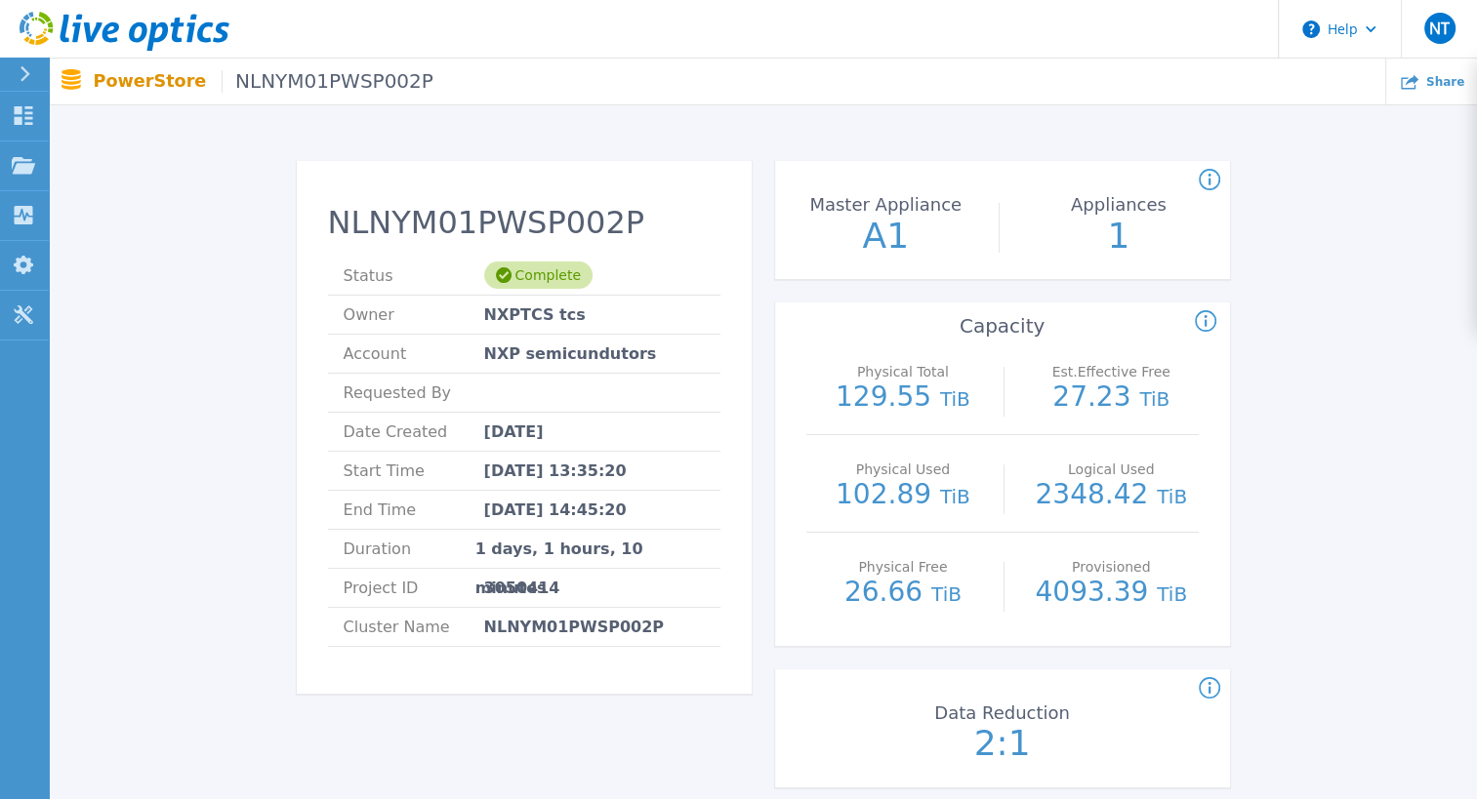
scroll to position [0, 0]
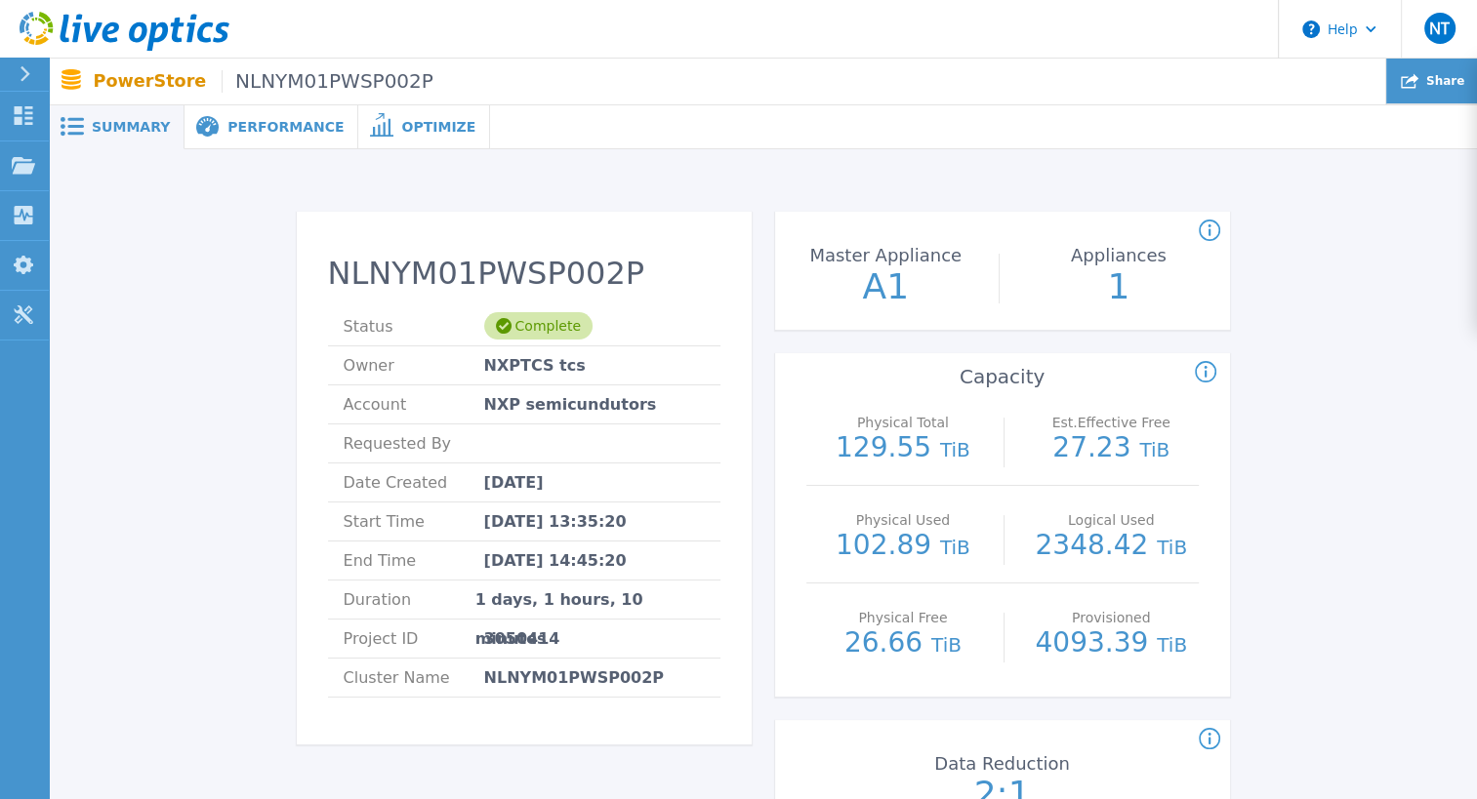
click at [1437, 93] on div "Share" at bounding box center [1431, 82] width 91 height 46
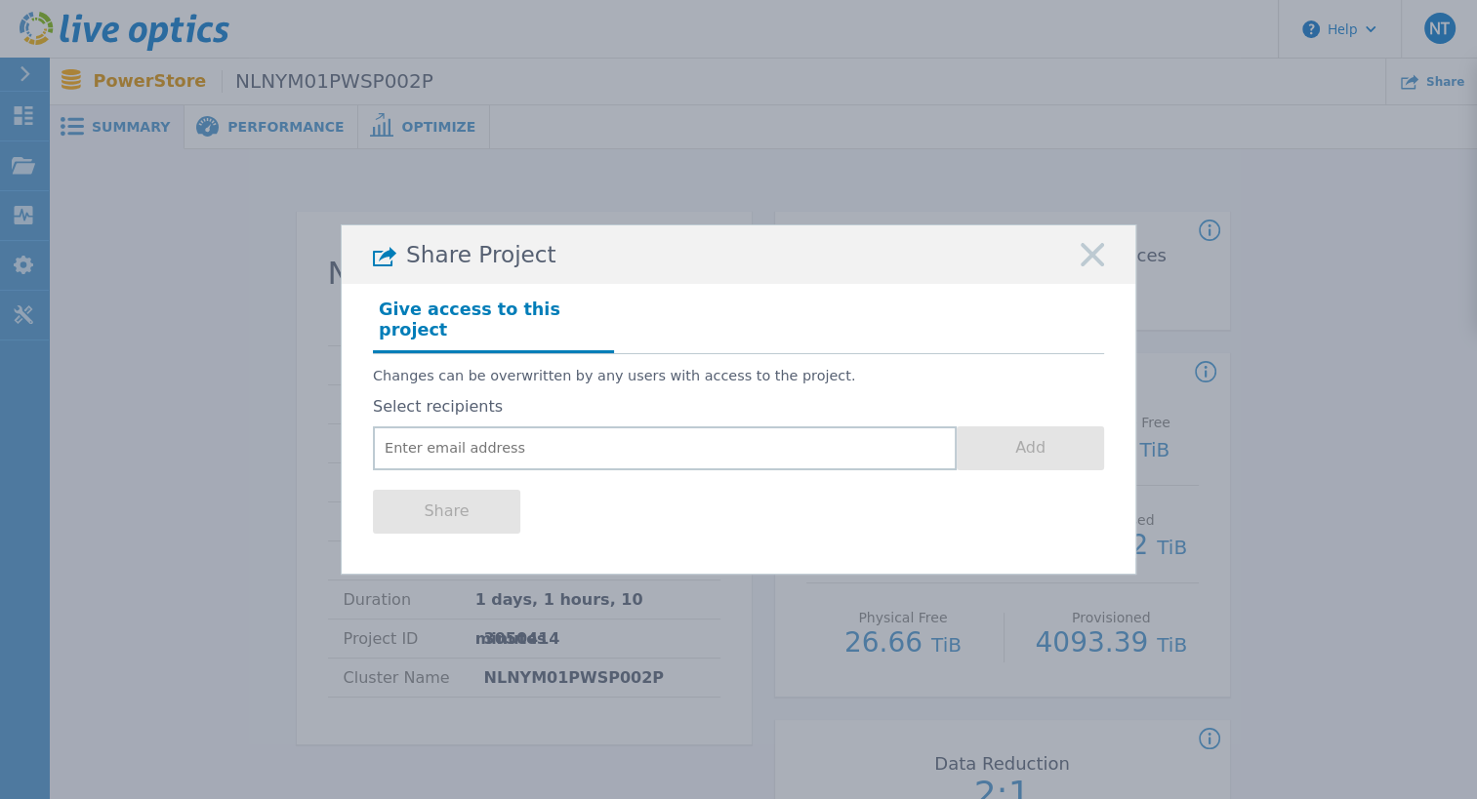
click at [1394, 355] on div "Share Project Give access to this project Changes can be overwritten by any use…" at bounding box center [738, 399] width 1477 height 799
click at [695, 443] on input "email" at bounding box center [665, 449] width 584 height 44
paste input "ganesh.satyamurthy@nxp.com"
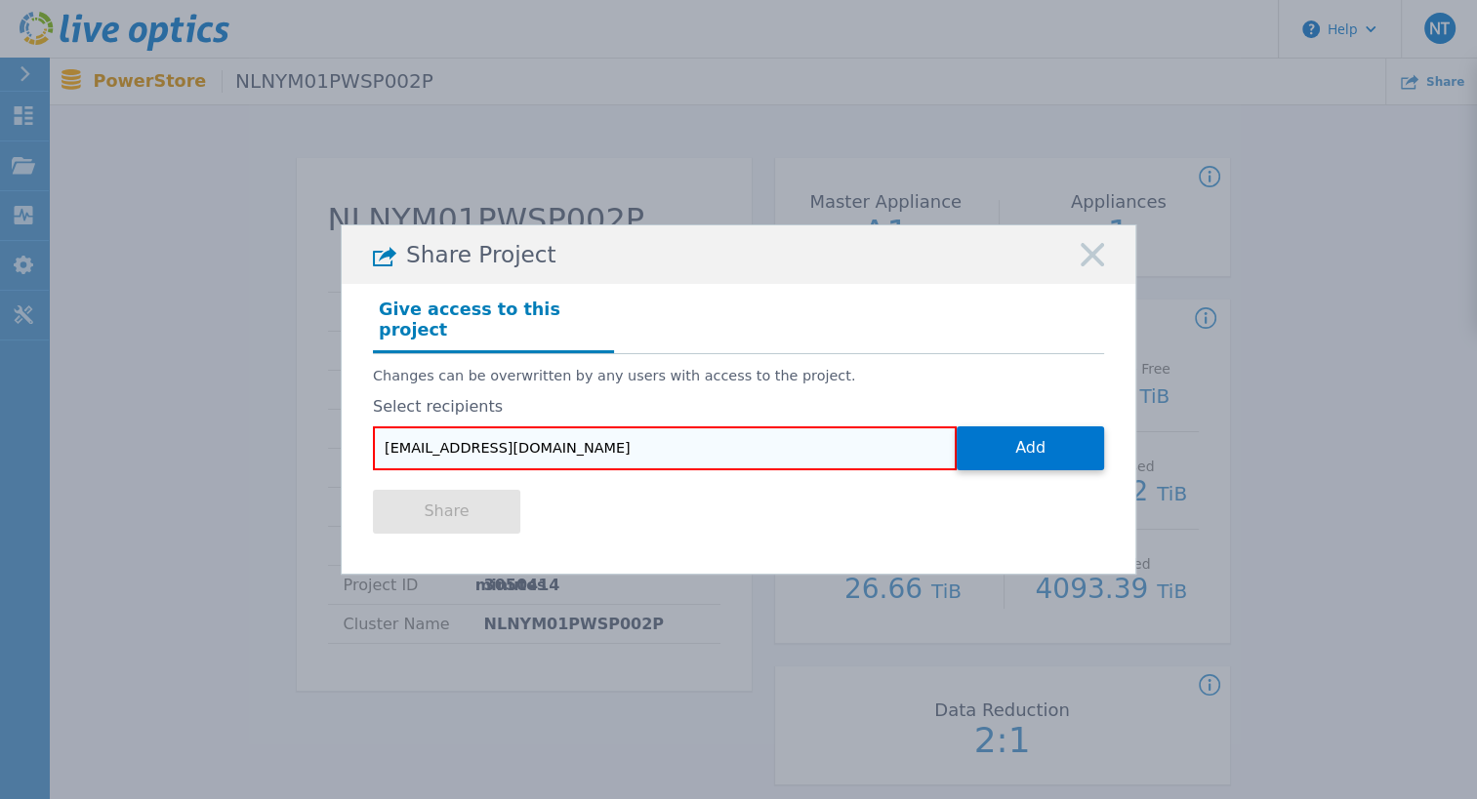
scroll to position [55, 0]
type input "ganesh.satyamurthy@nxp.com"
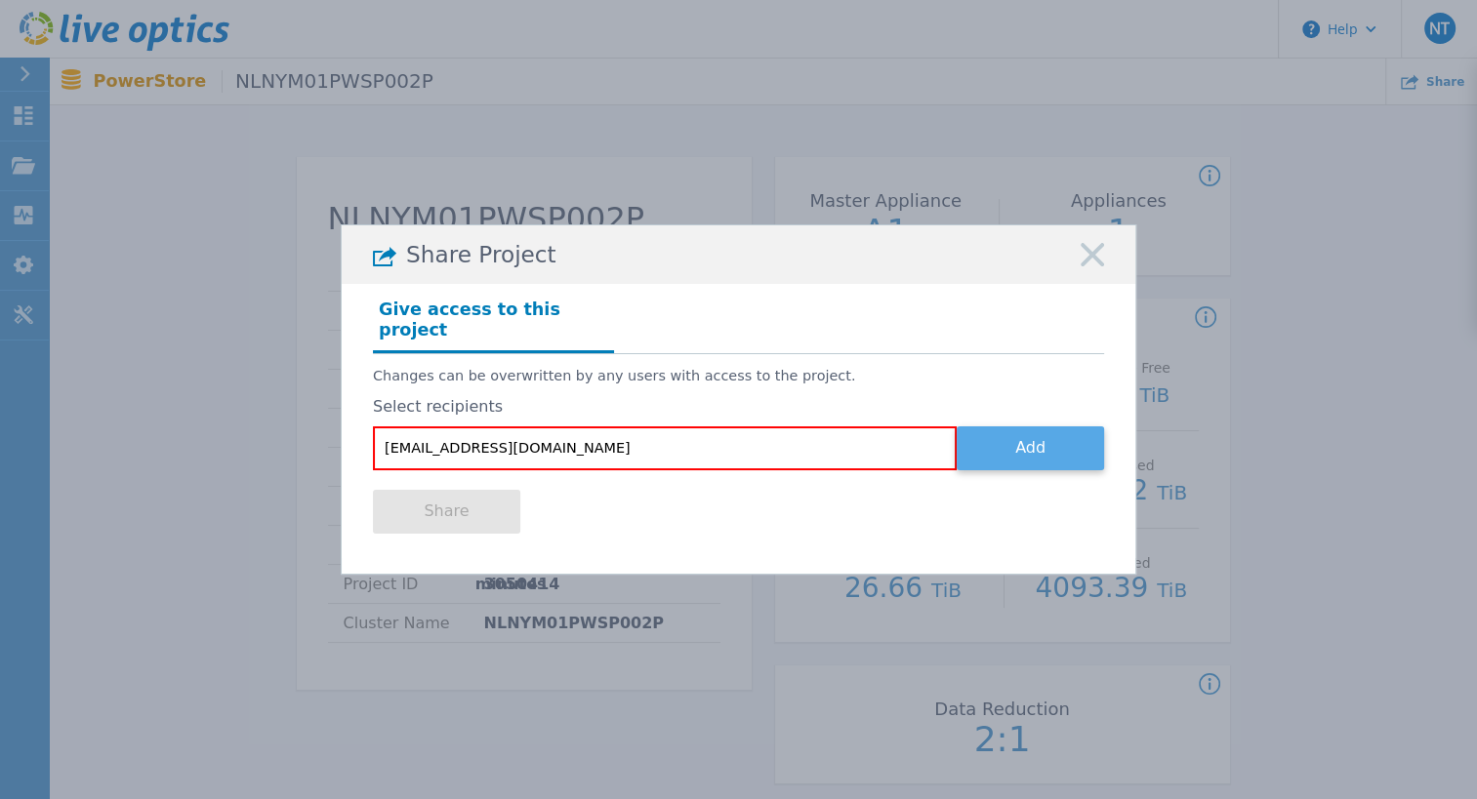
click at [1000, 429] on button "Add" at bounding box center [1030, 449] width 147 height 44
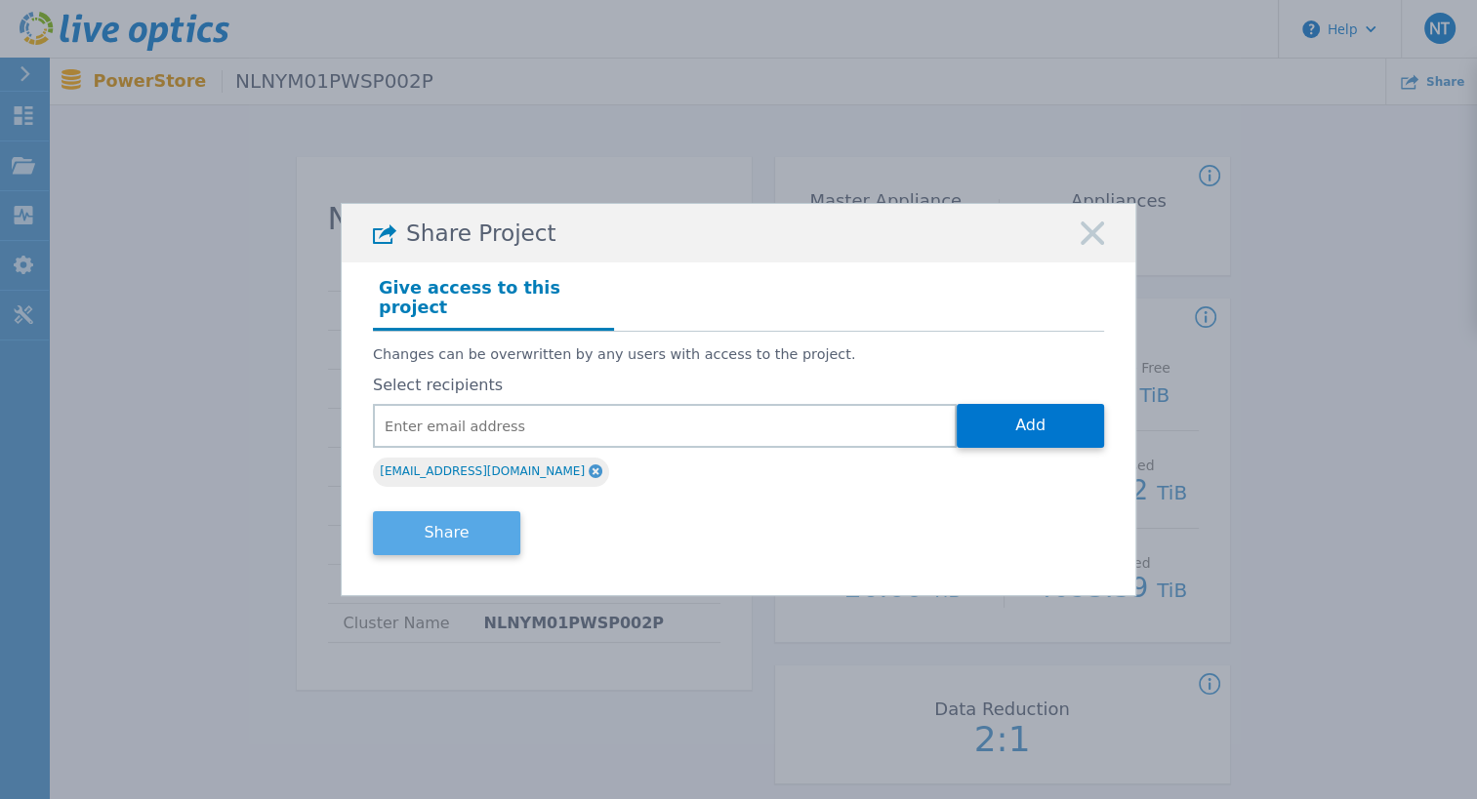
click at [429, 523] on button "Share" at bounding box center [446, 533] width 147 height 44
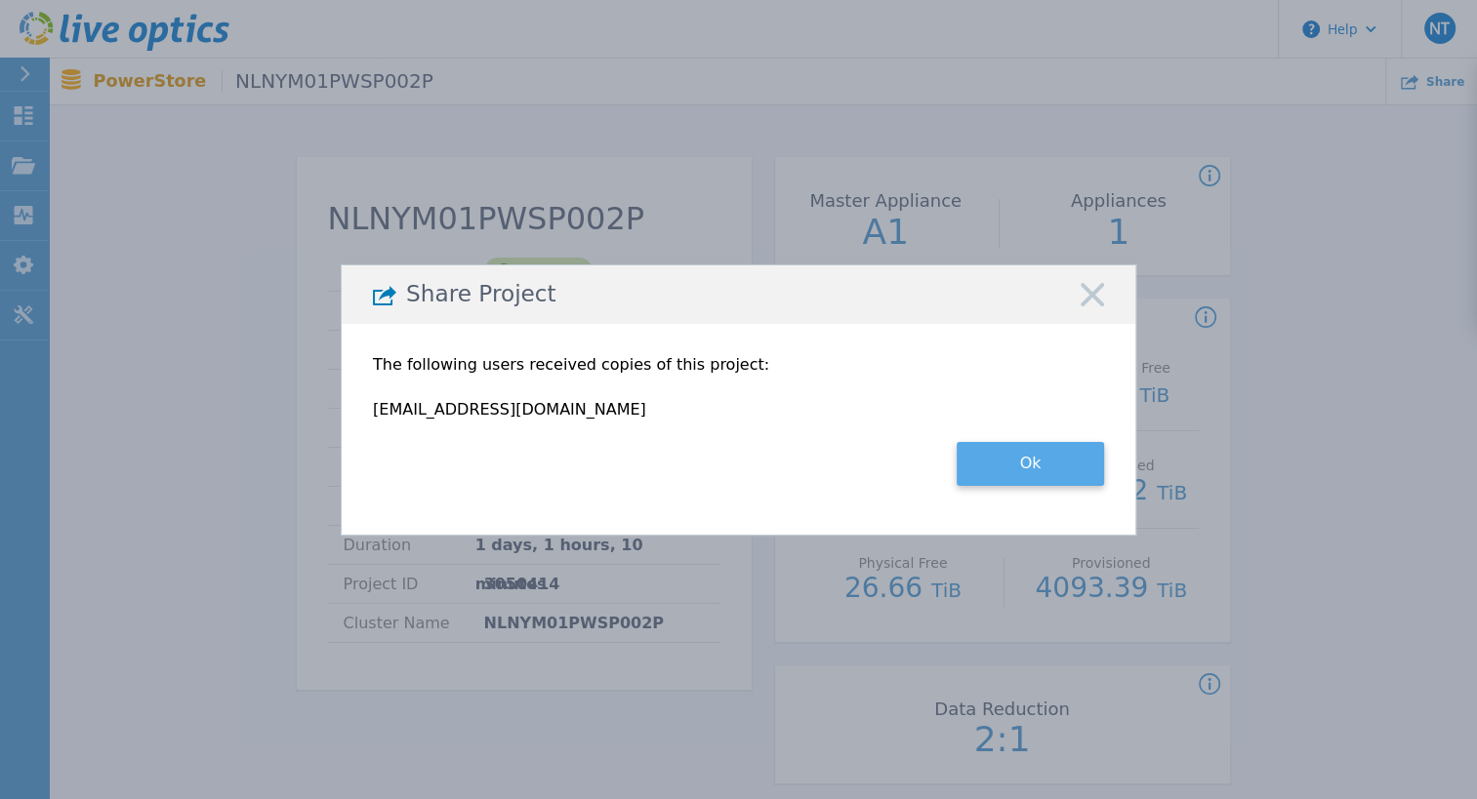
click at [1021, 460] on button "Ok" at bounding box center [1030, 464] width 147 height 44
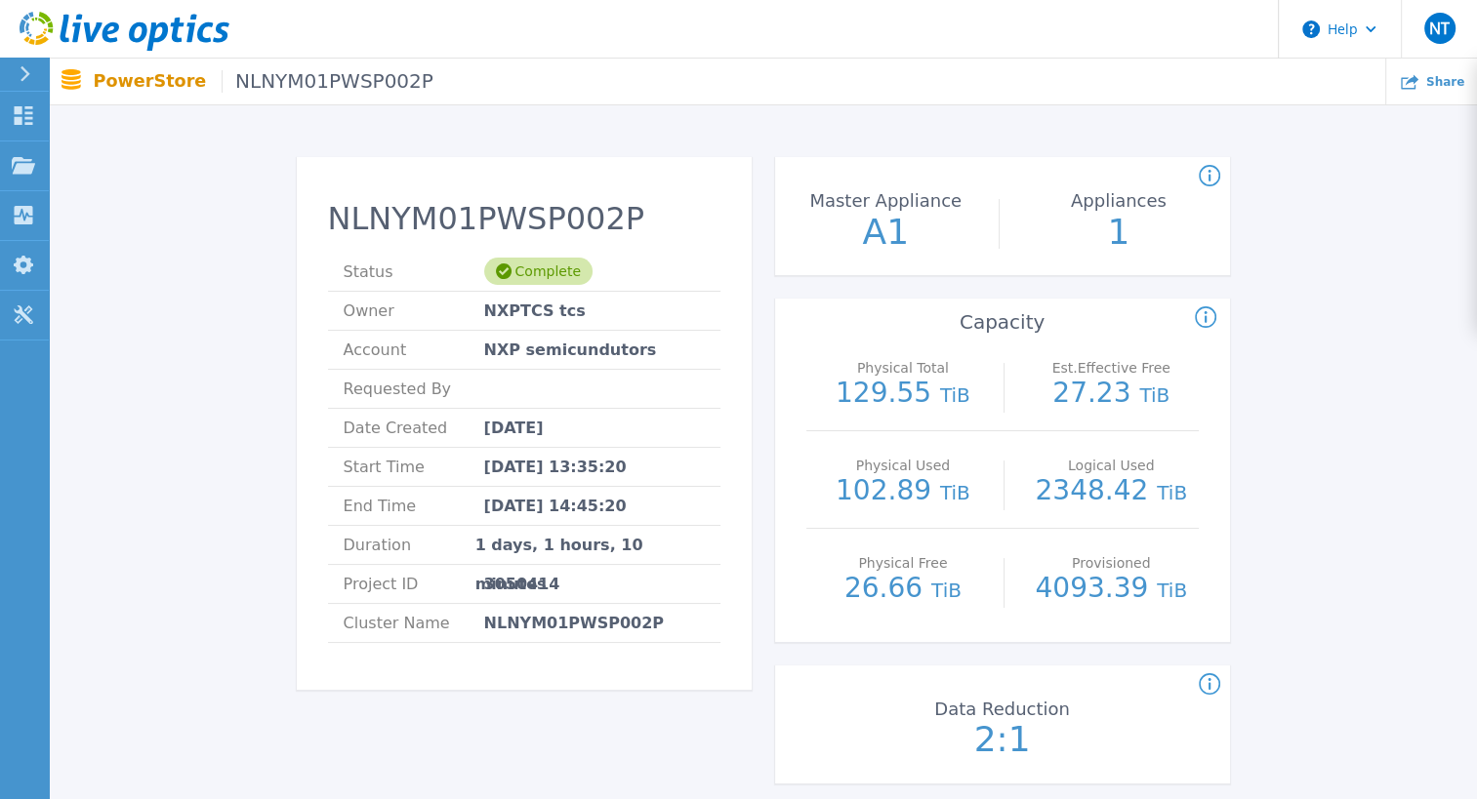
click at [1354, 400] on div "NLNYM01PWSP002P Status Complete Owner NXPTCS tcs Account NXP semicundutors Requ…" at bounding box center [762, 775] width 1369 height 1298
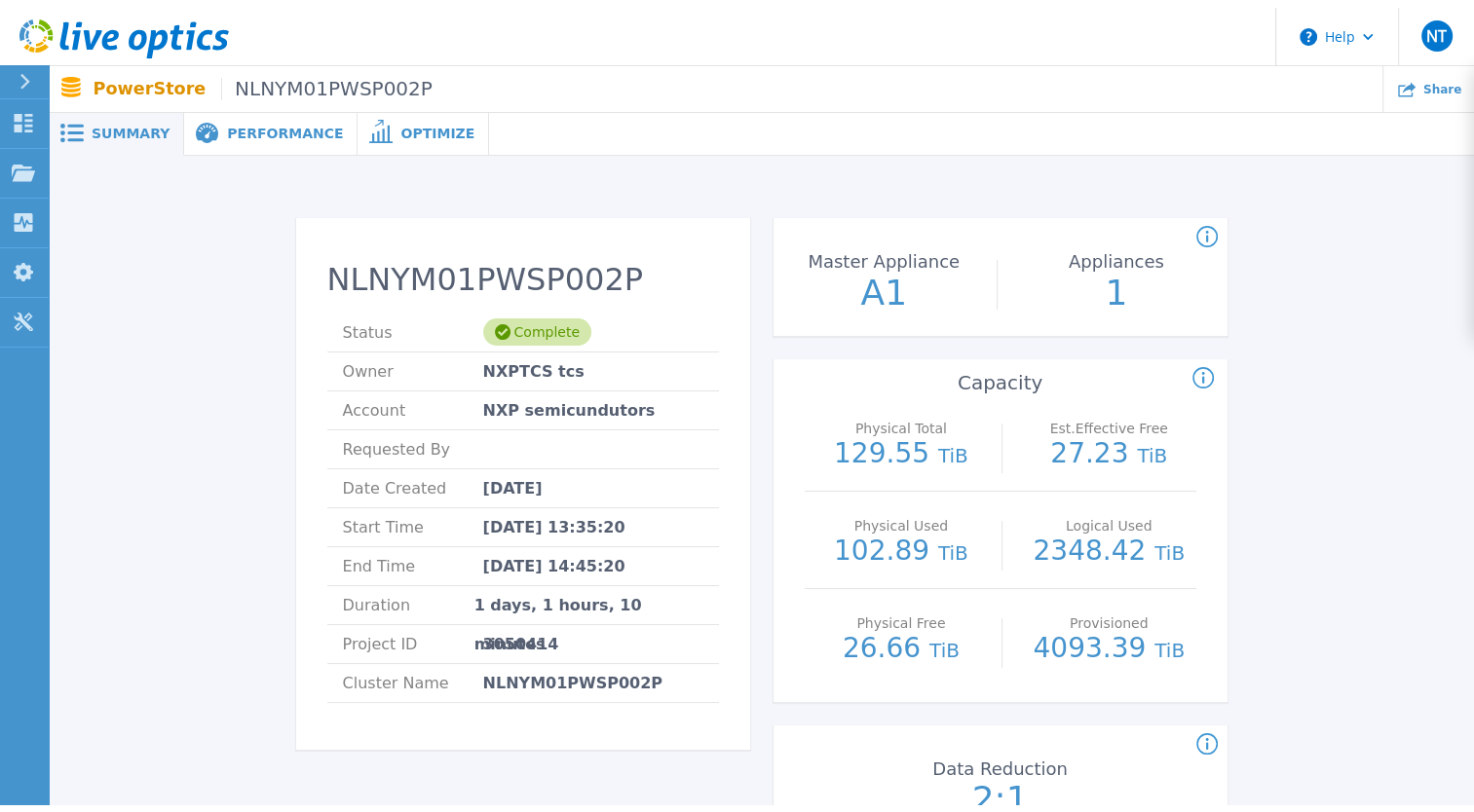
scroll to position [0, 0]
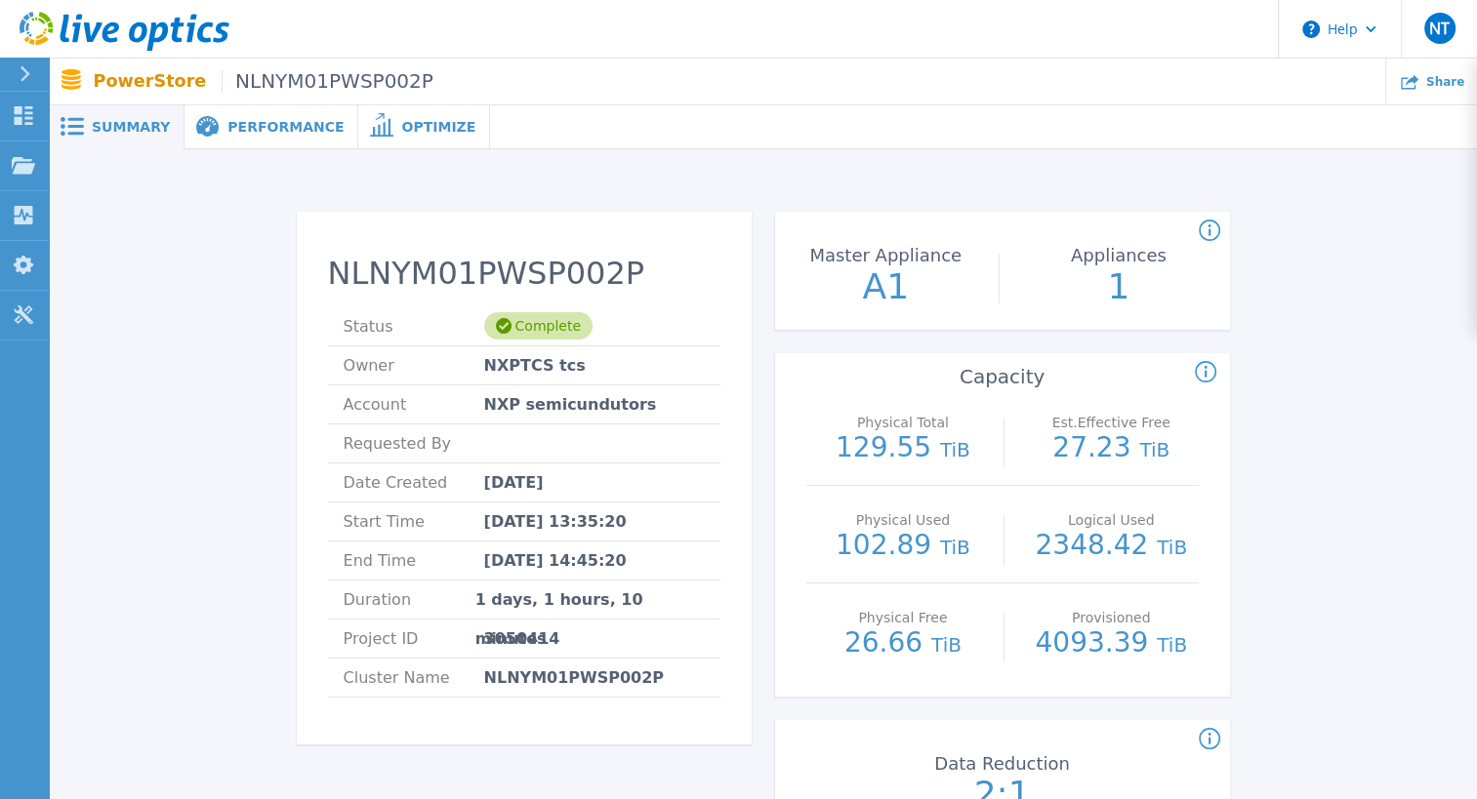
click at [273, 123] on span "Performance" at bounding box center [285, 127] width 116 height 14
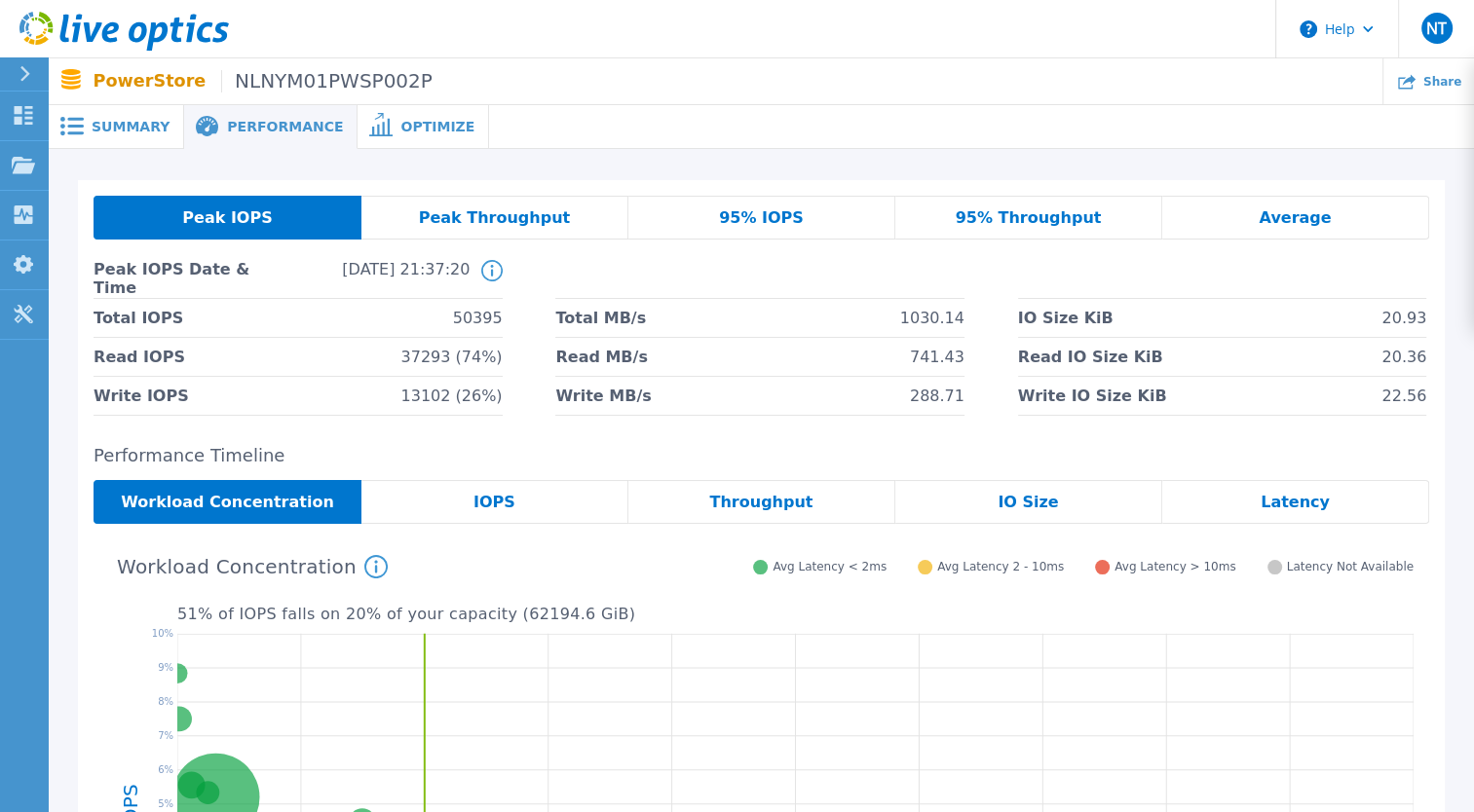
click at [735, 571] on div "Workload Concentration This graph shows the relationship of volume performance …" at bounding box center [753, 565] width 1320 height 51
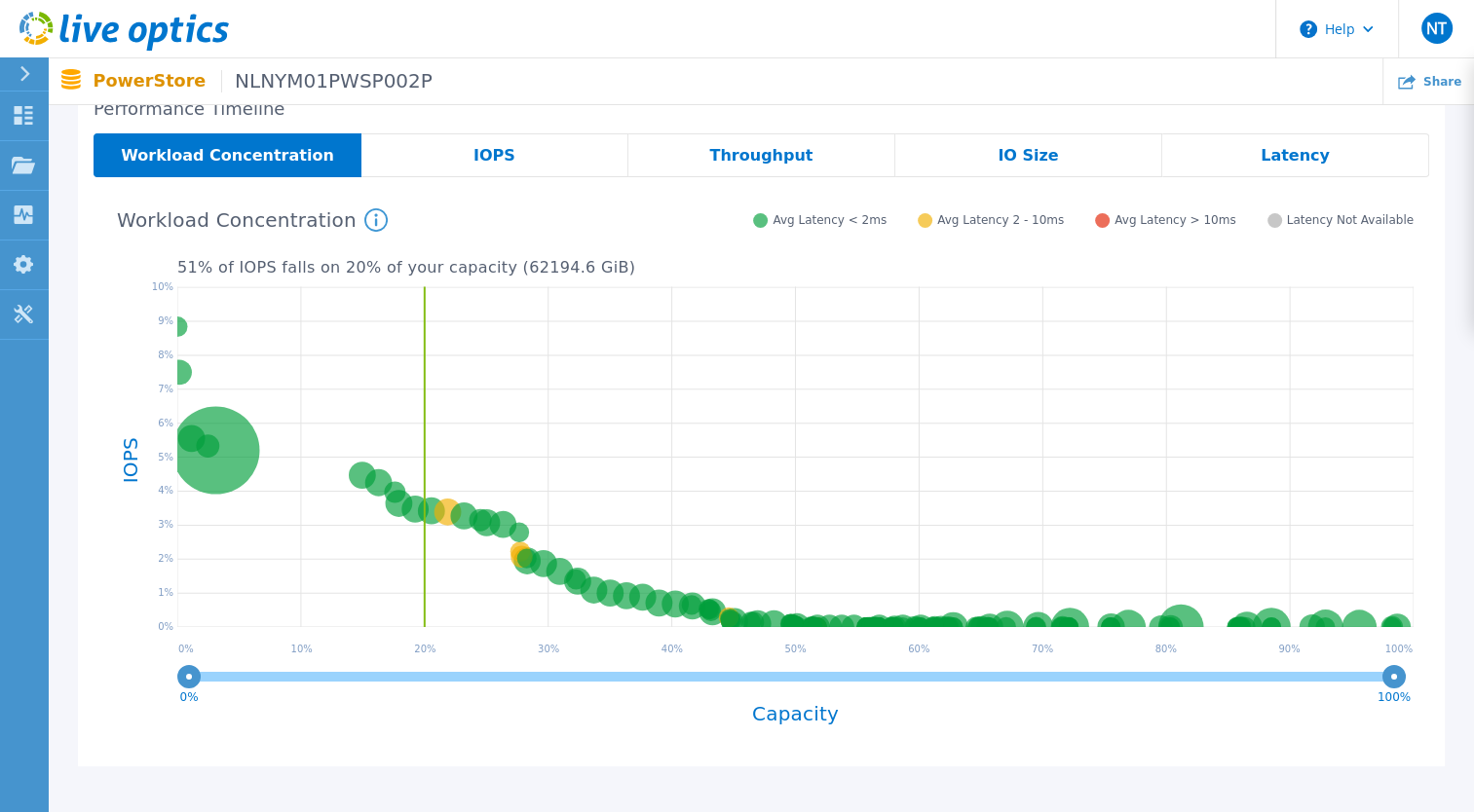
scroll to position [346, 0]
click at [1301, 149] on span "Latency" at bounding box center [1294, 156] width 69 height 16
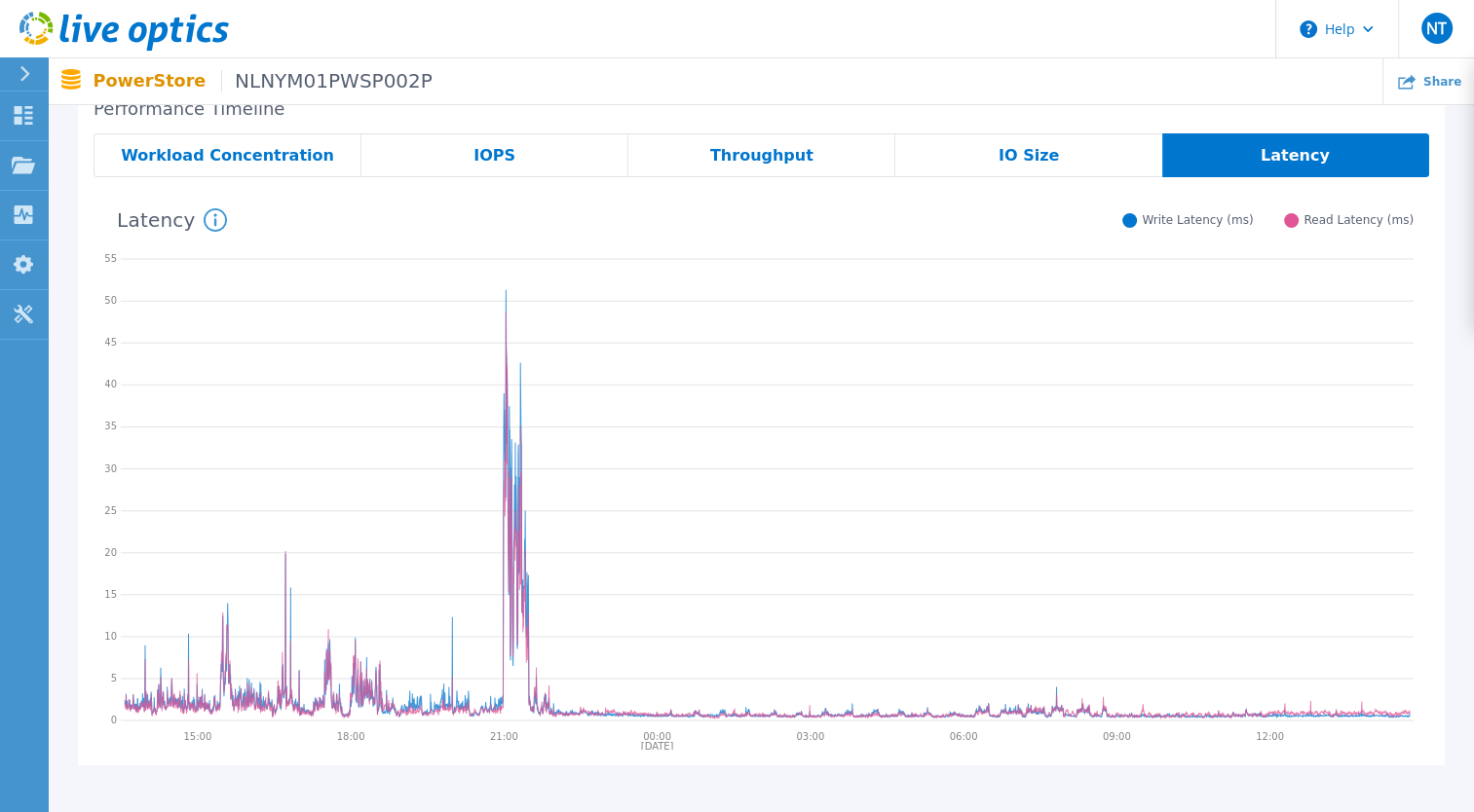
click at [286, 149] on span "Workload Concentration" at bounding box center [228, 156] width 214 height 16
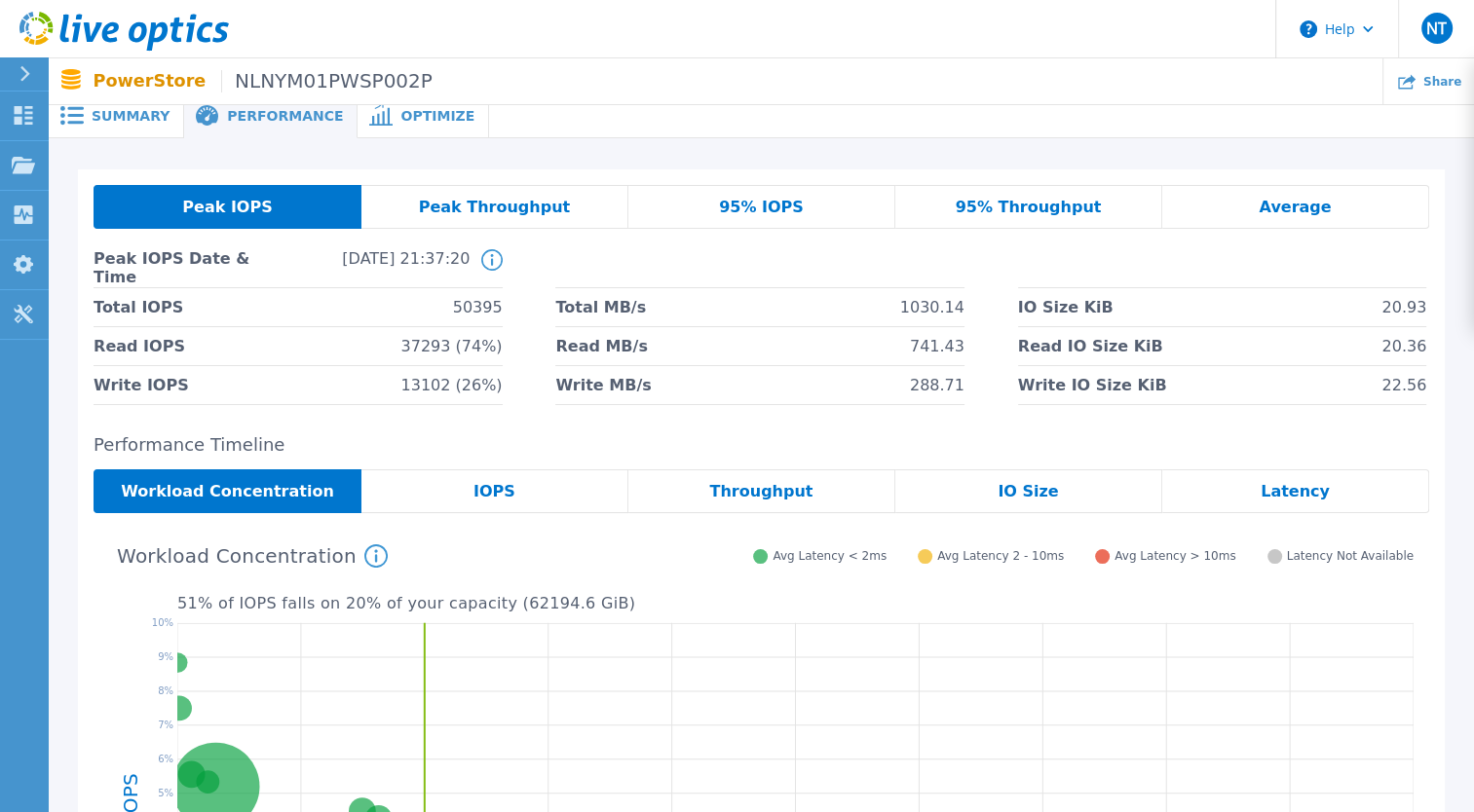
scroll to position [0, 0]
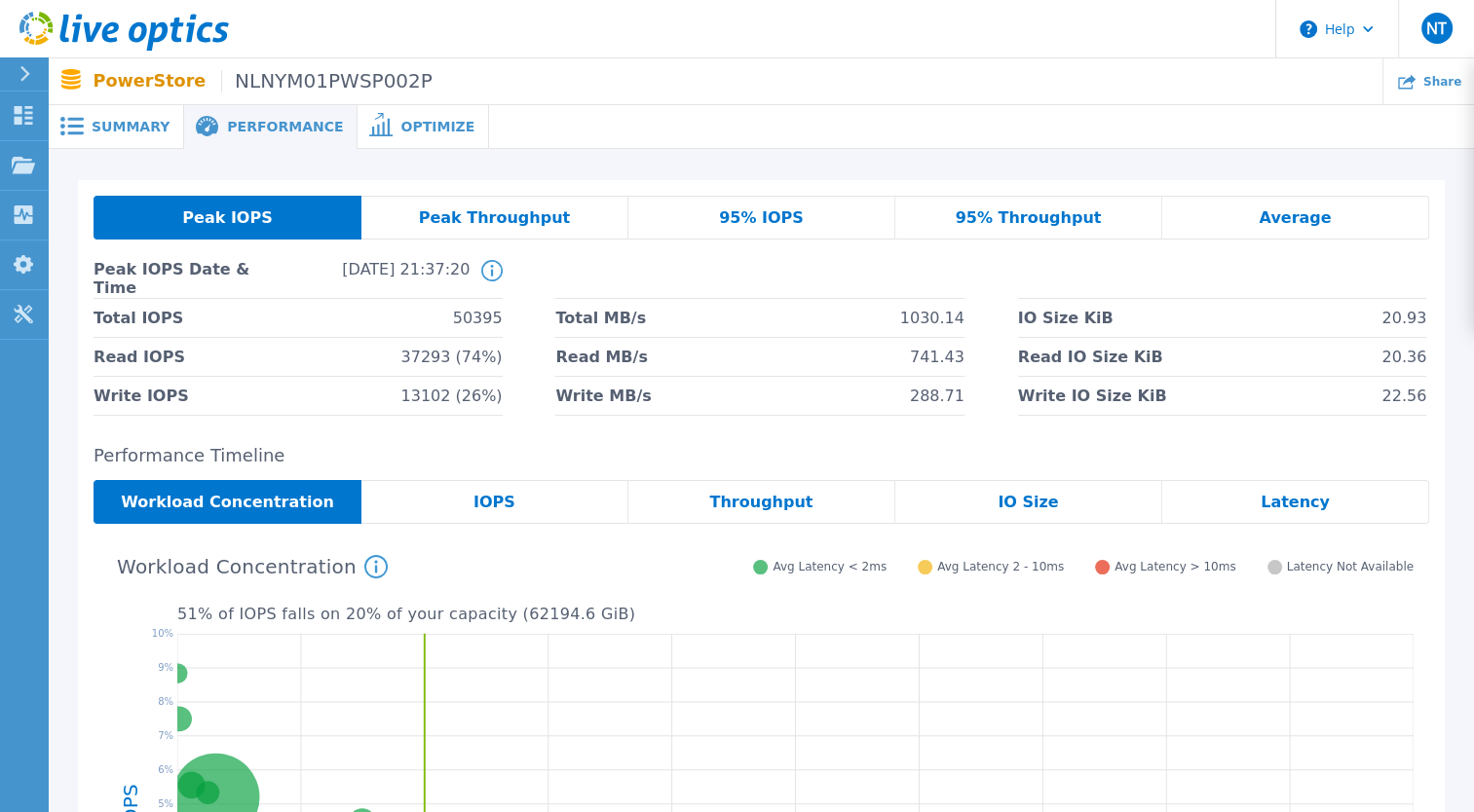
click at [400, 134] on span "Optimize" at bounding box center [437, 127] width 74 height 14
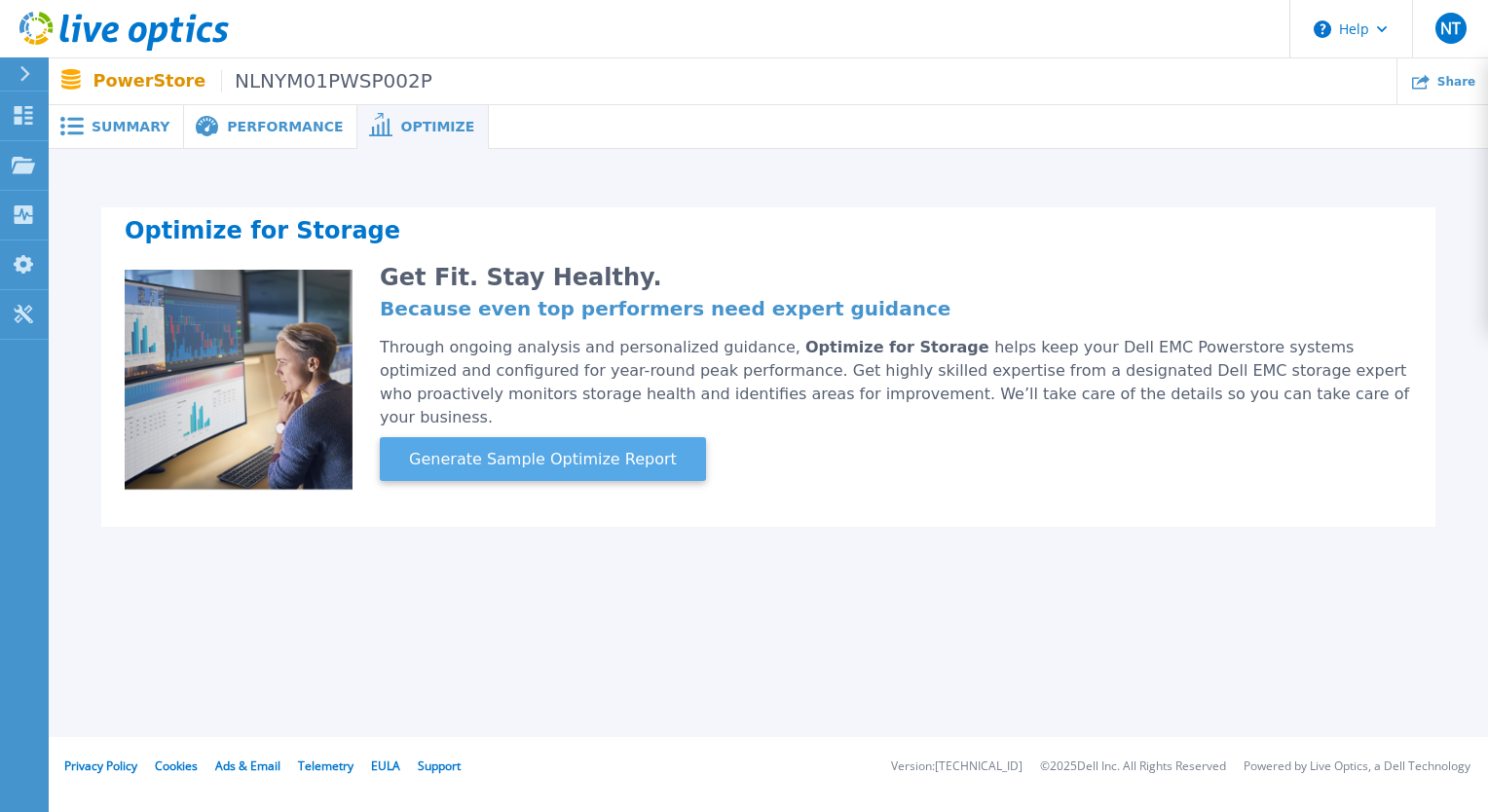
click at [576, 448] on span "Generate Sample Optimize Report" at bounding box center [543, 459] width 283 height 23
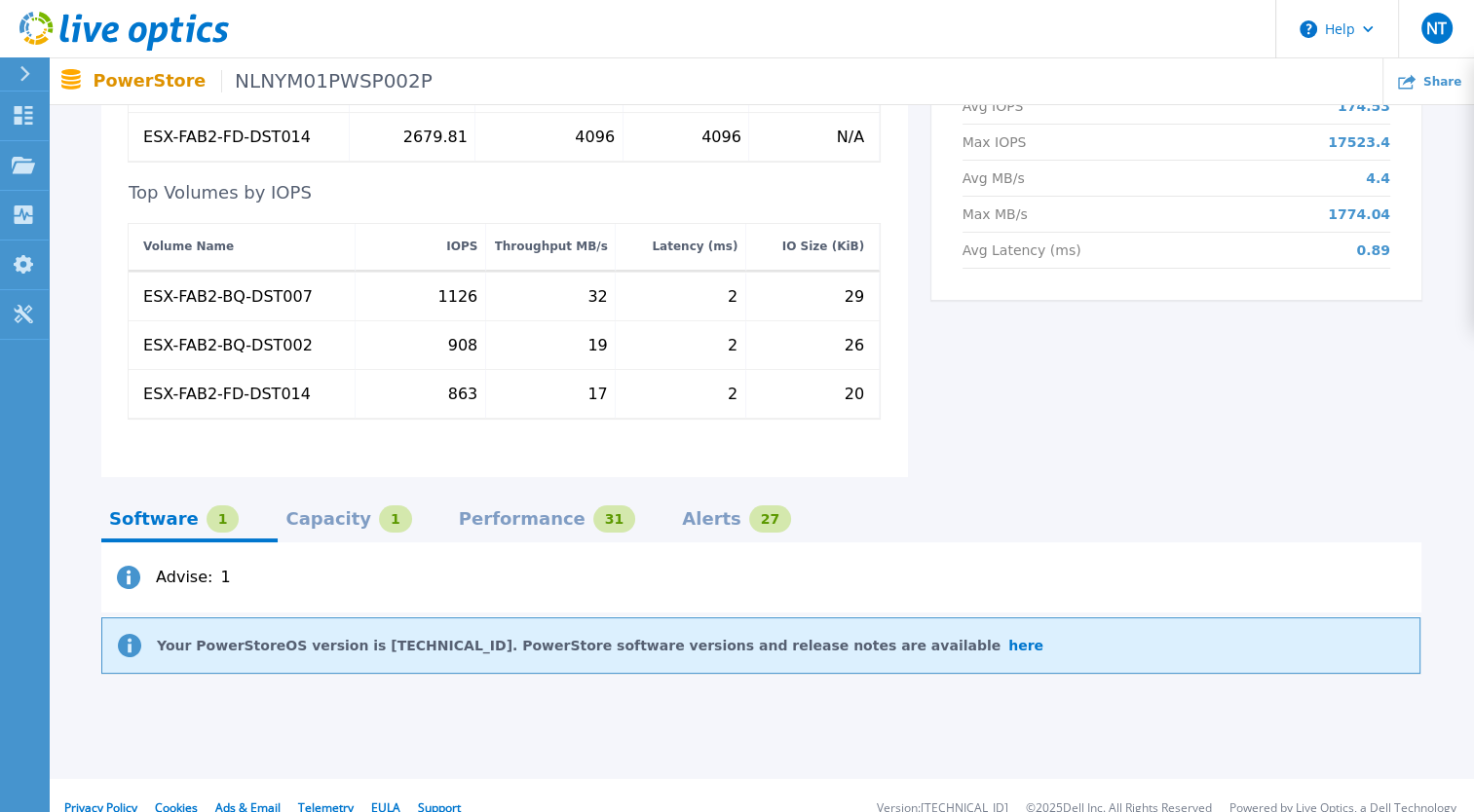
scroll to position [901, 0]
click at [682, 508] on div "Alerts 27" at bounding box center [736, 518] width 109 height 27
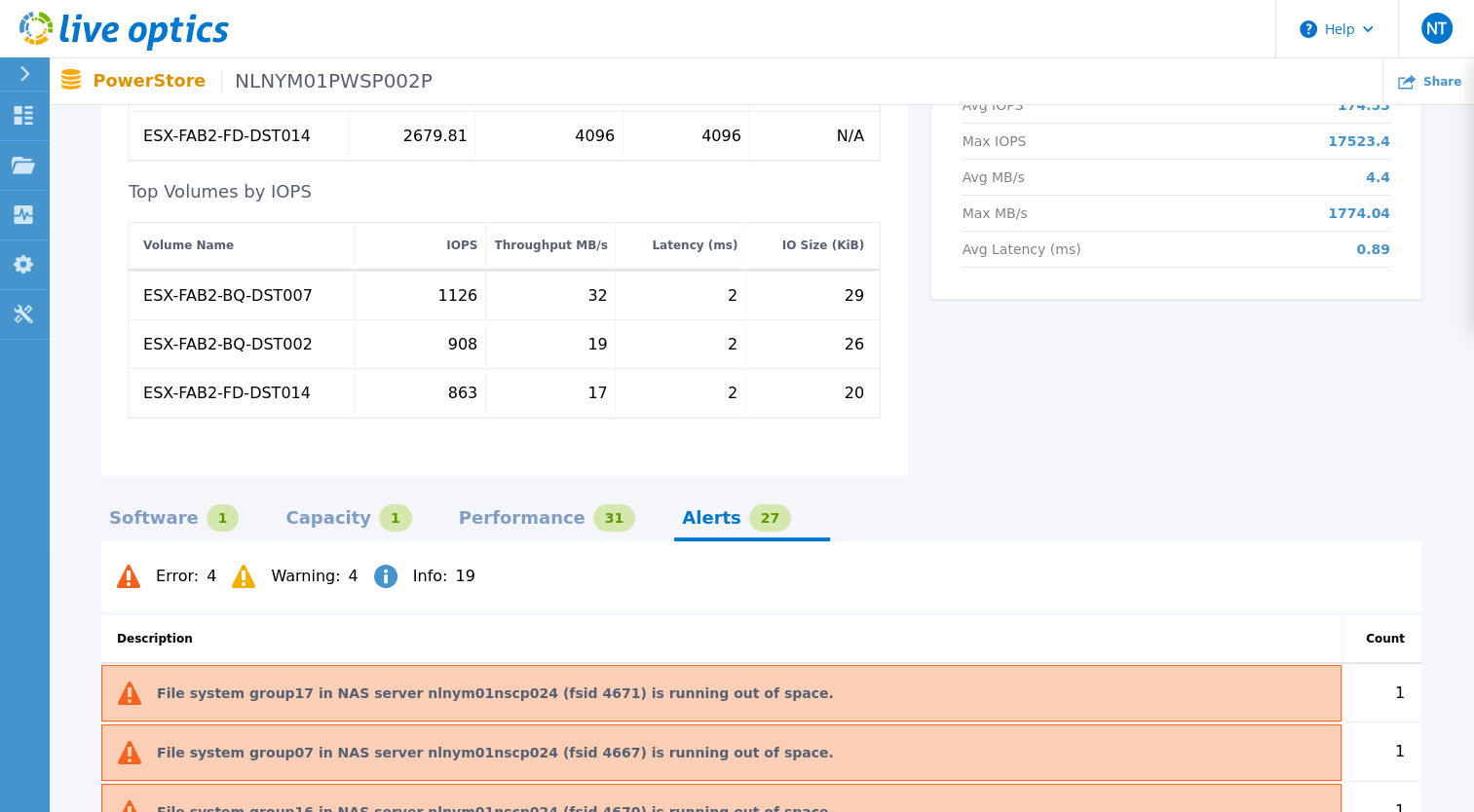
click at [507, 510] on div "Performance" at bounding box center [522, 518] width 127 height 16
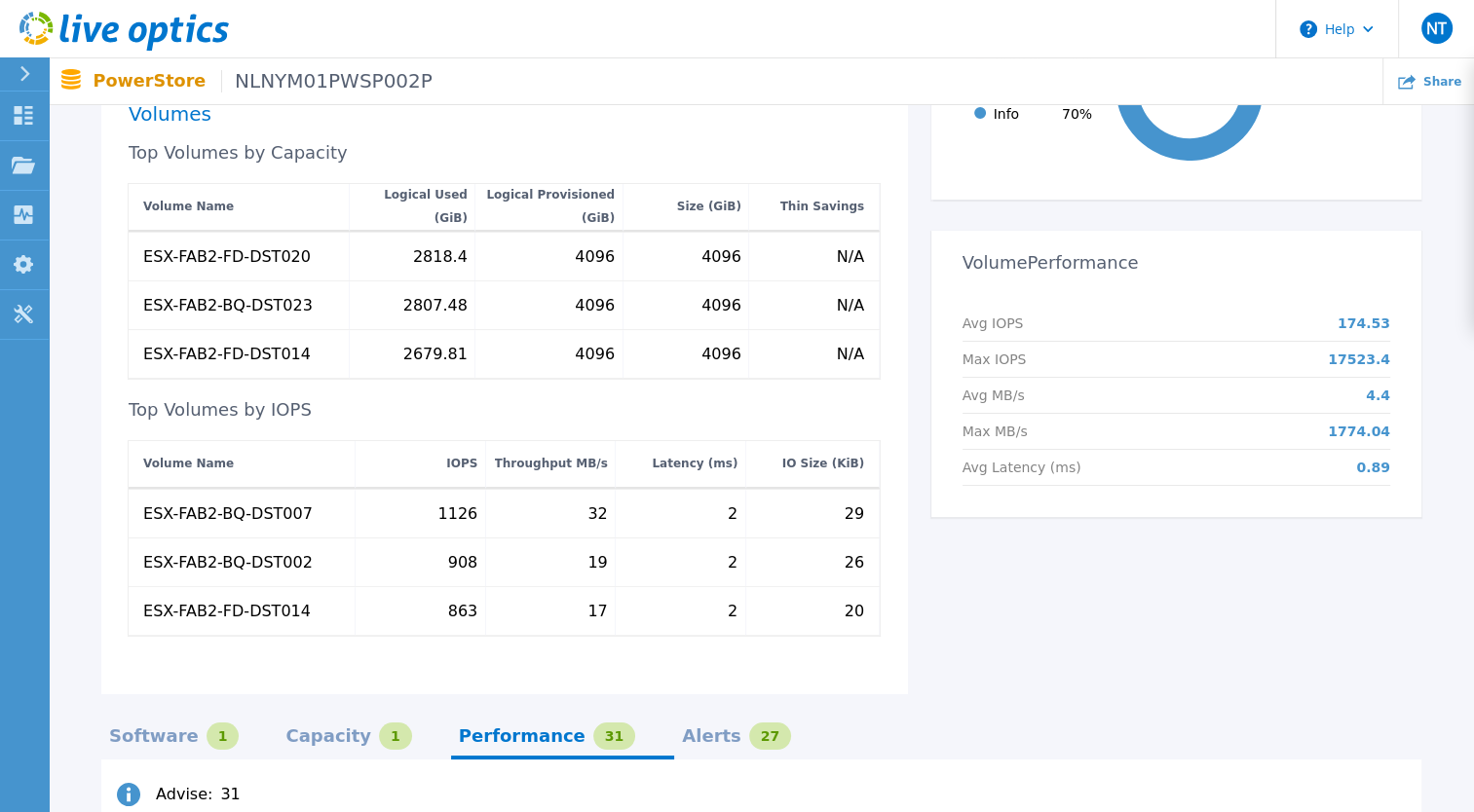
scroll to position [681, 0]
click at [914, 387] on div "Alerts Breakdown Critical 0 % Error 14 % Warning 14 % Info 70 % Volume Performa…" at bounding box center [1165, 311] width 513 height 768
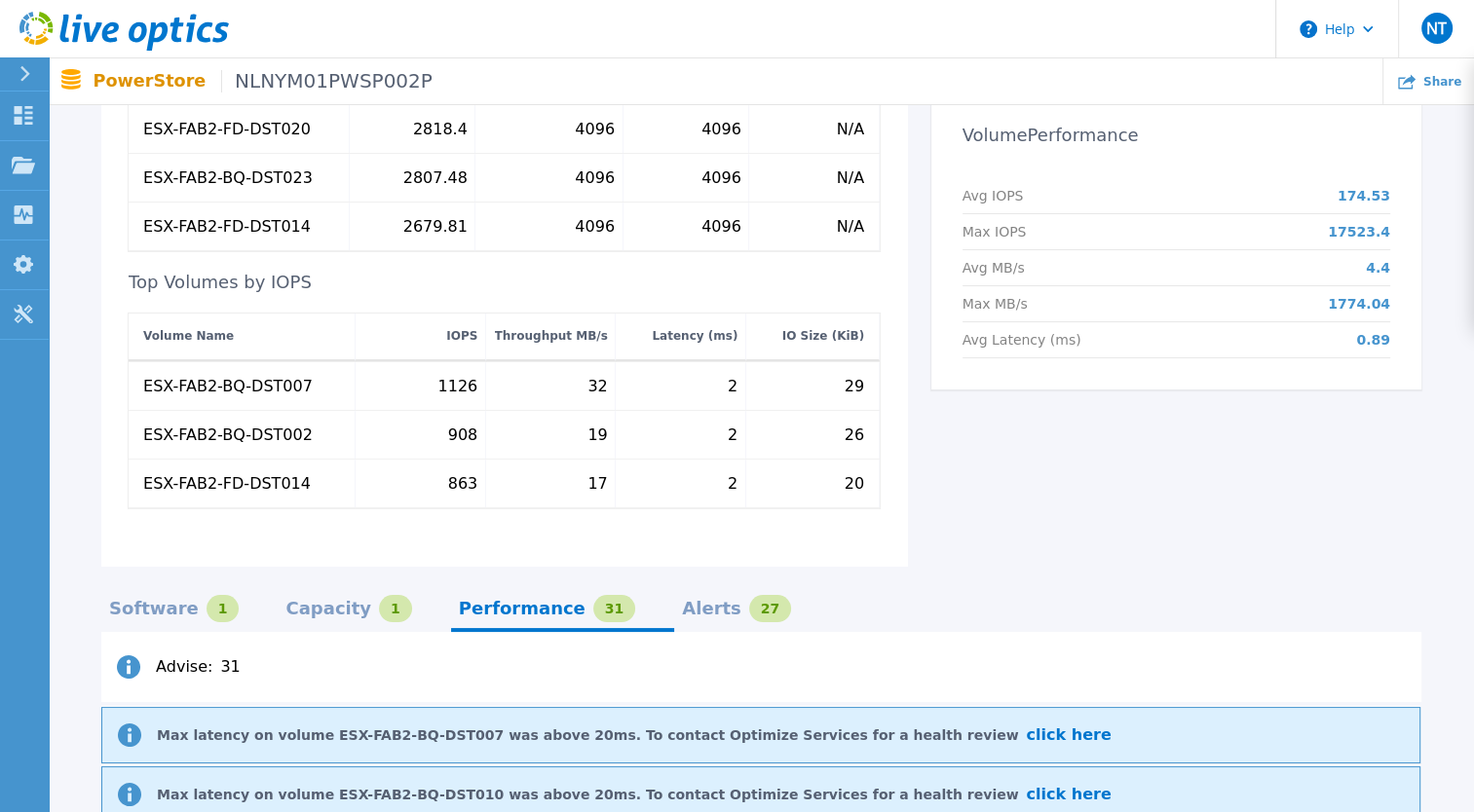
scroll to position [814, 0]
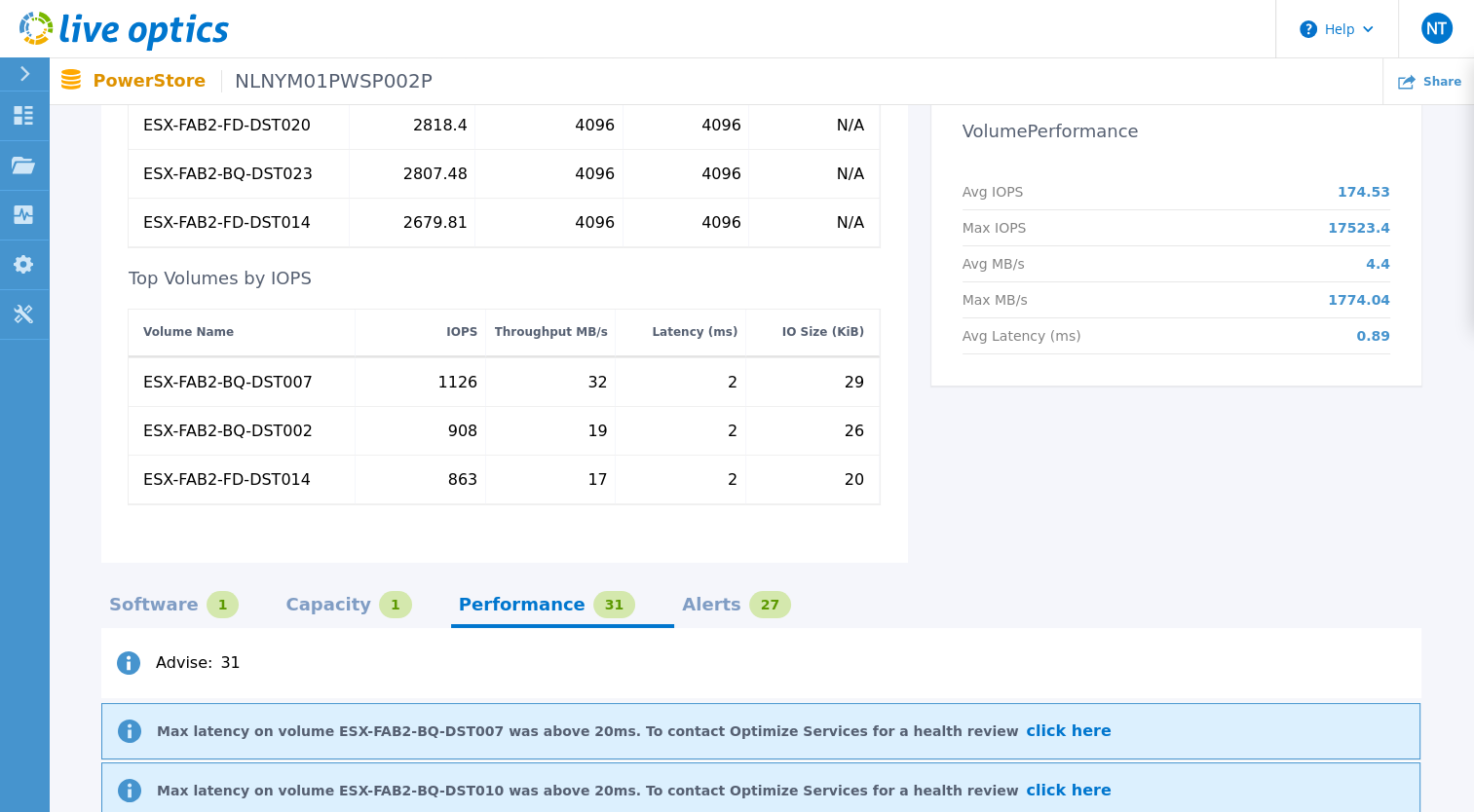
click at [299, 597] on div "Capacity" at bounding box center [328, 605] width 86 height 16
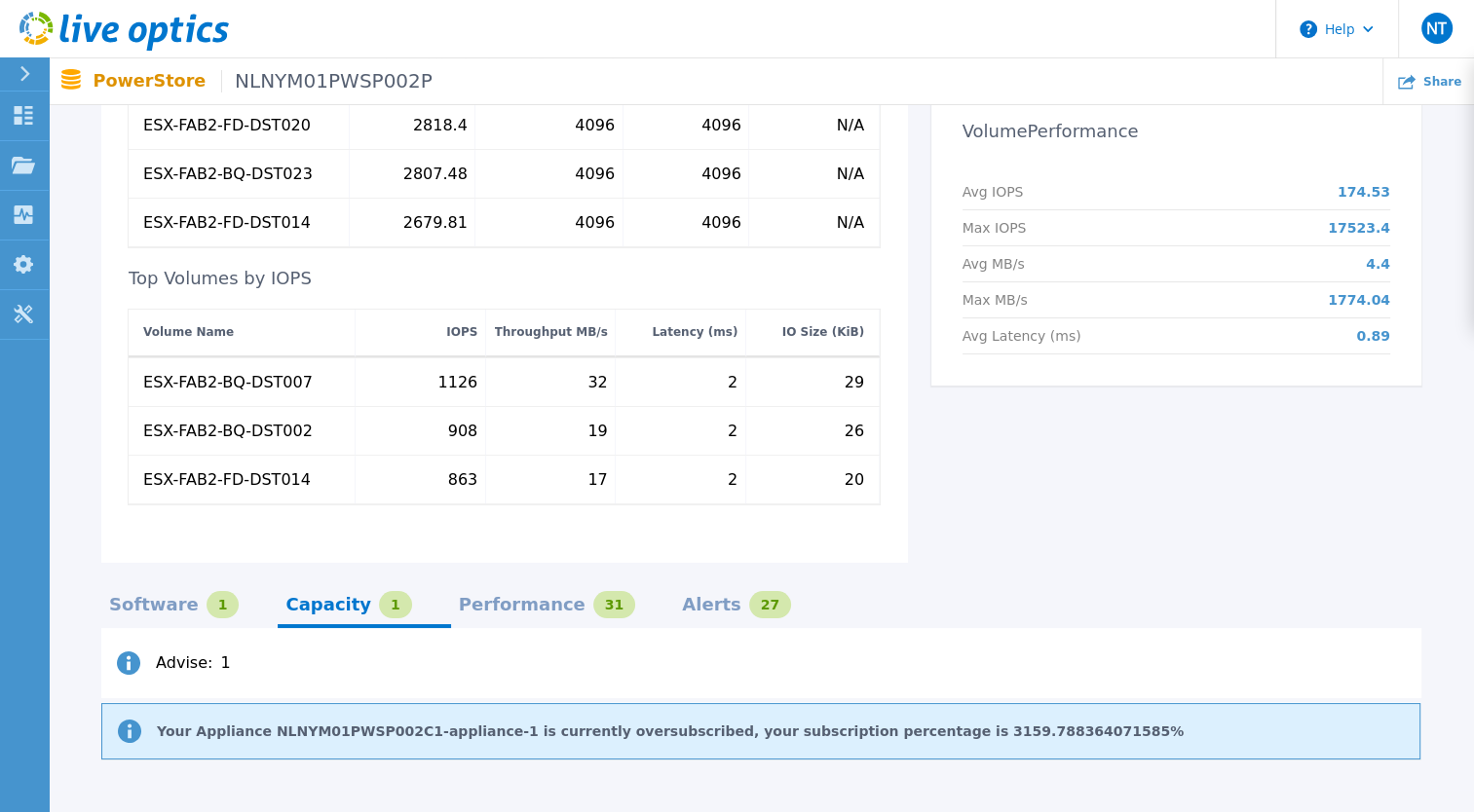
click at [473, 597] on div "Performance" at bounding box center [522, 605] width 127 height 16
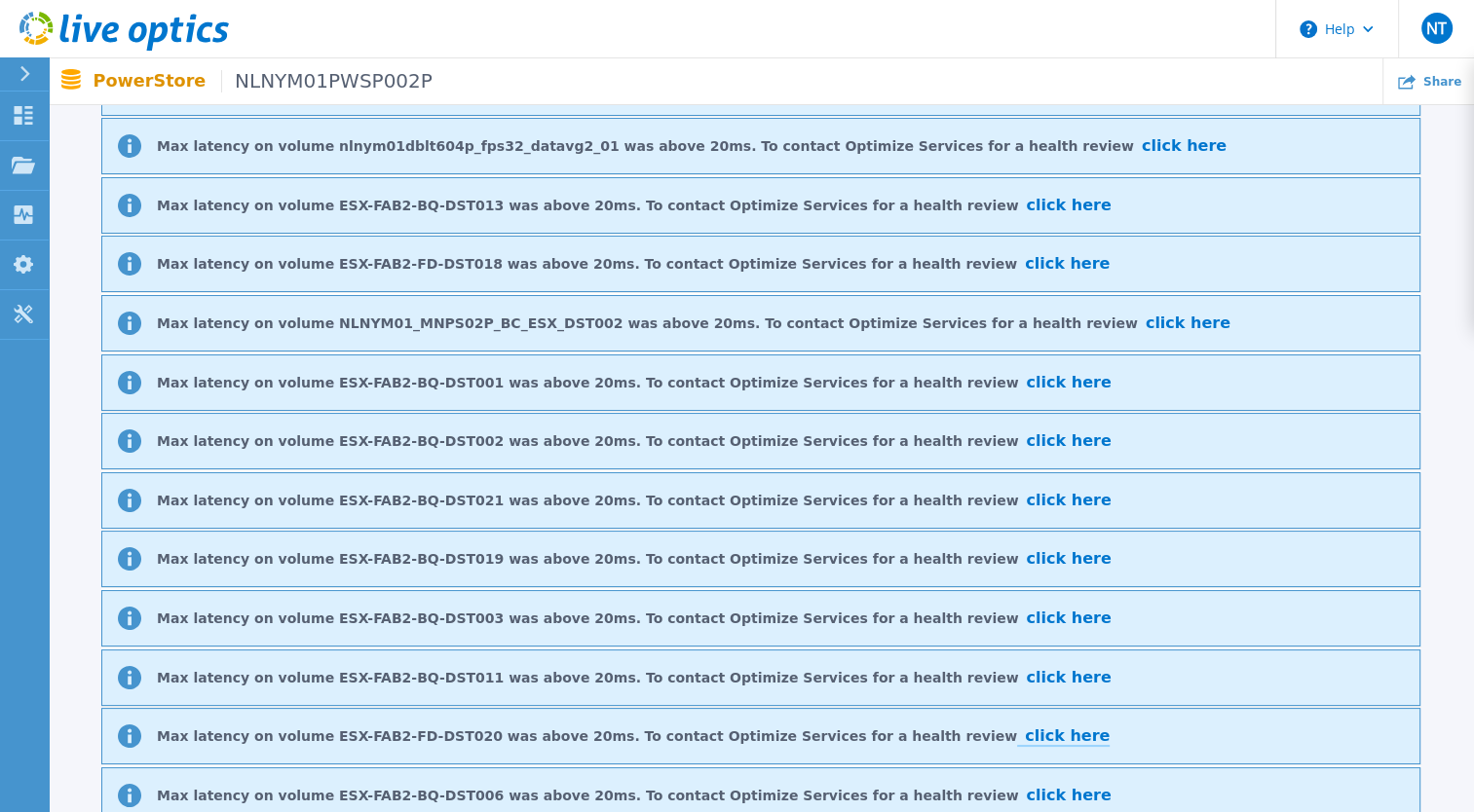
scroll to position [1694, 0]
click at [1025, 726] on span "click here" at bounding box center [1067, 735] width 85 height 19
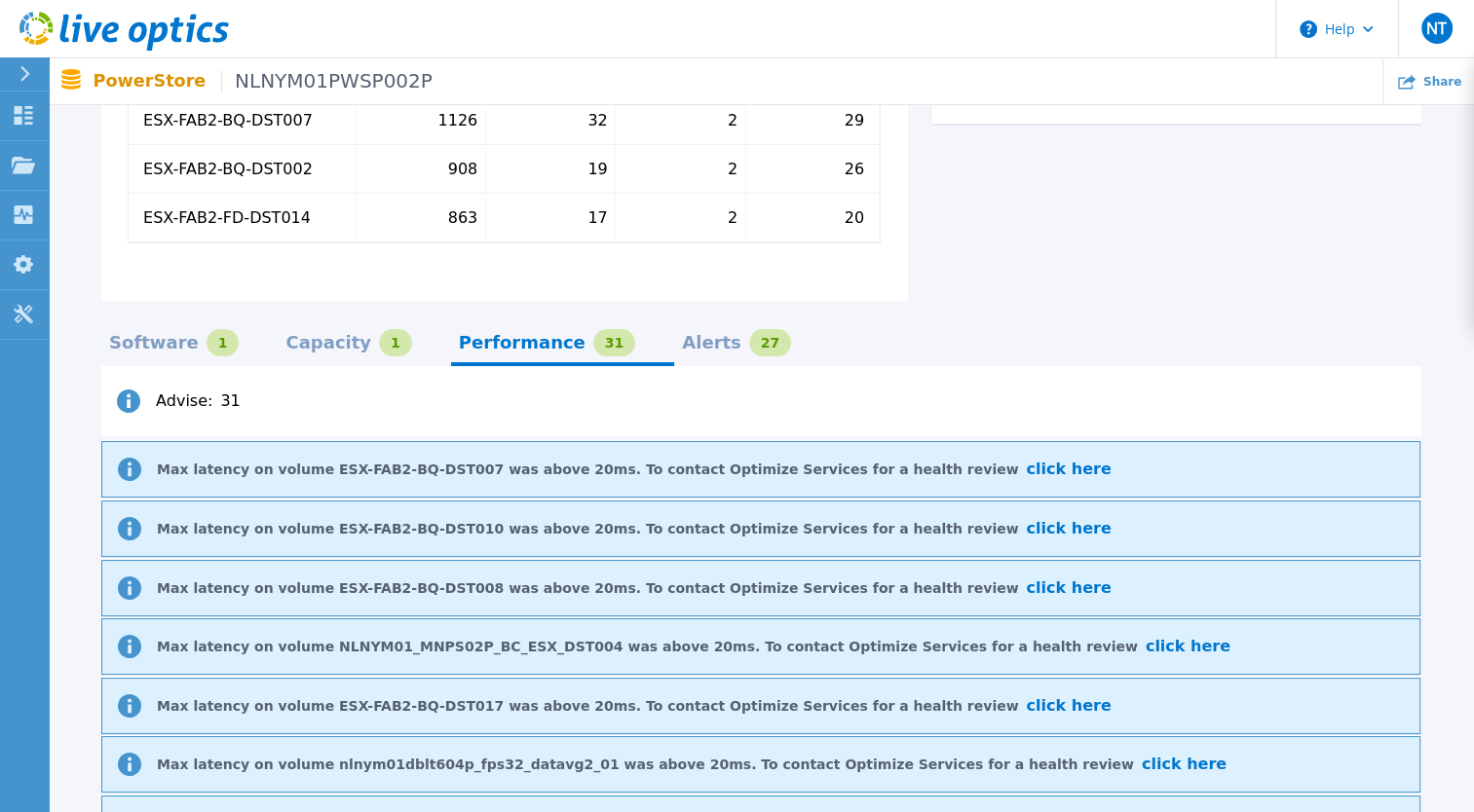
scroll to position [1075, 0]
click at [148, 336] on div "Software" at bounding box center [154, 344] width 90 height 16
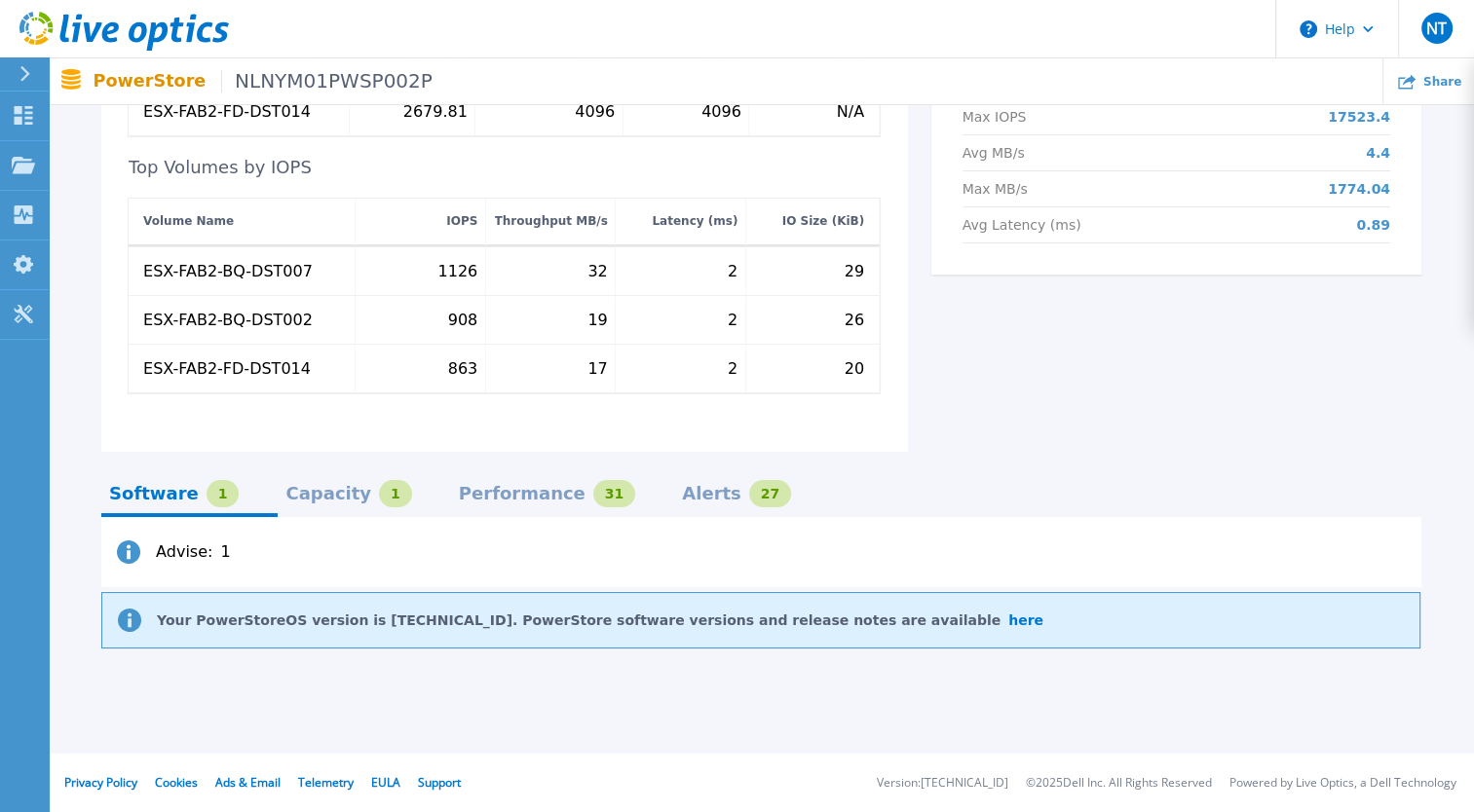
scroll to position [901, 0]
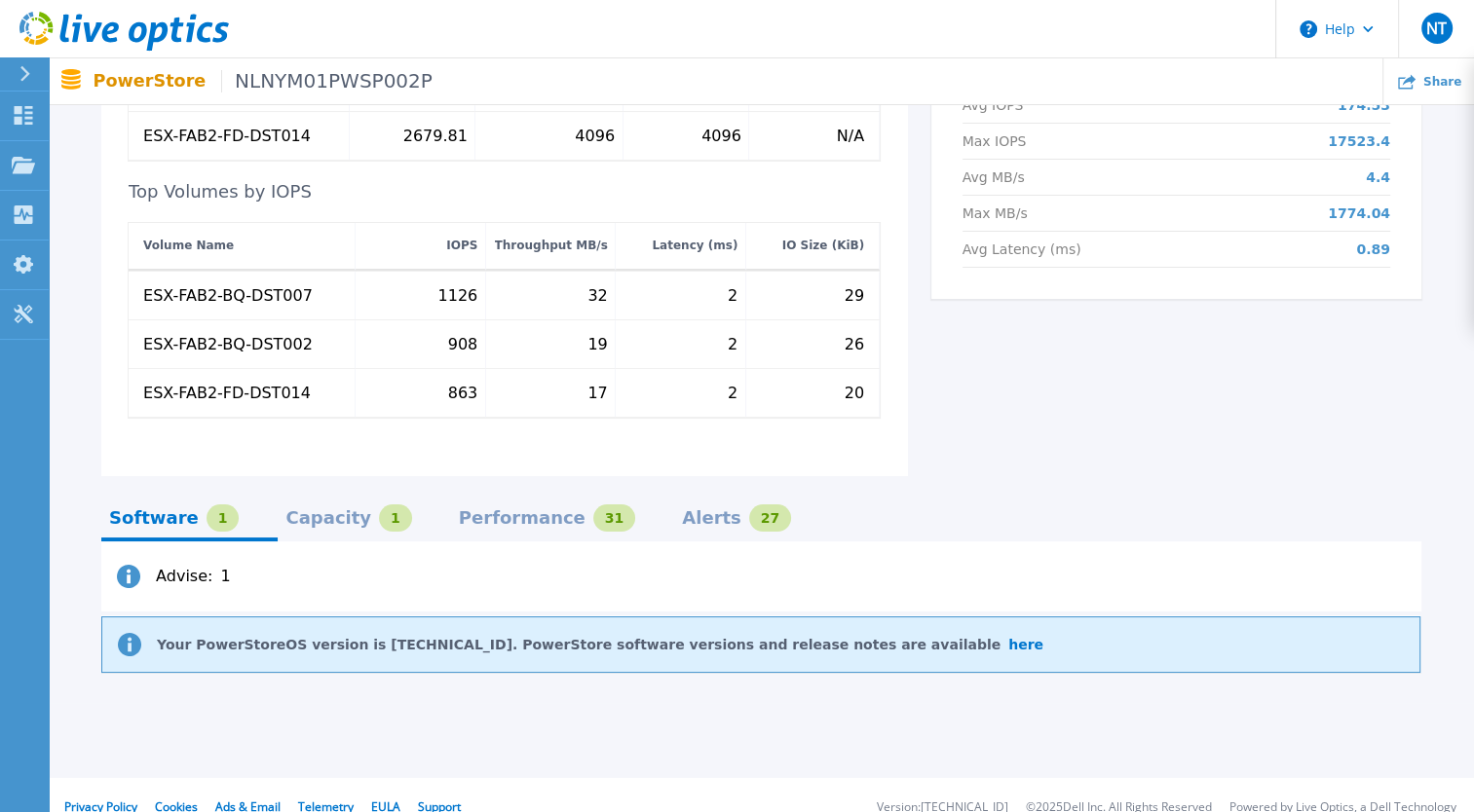
click at [468, 510] on div "Performance" at bounding box center [522, 518] width 127 height 16
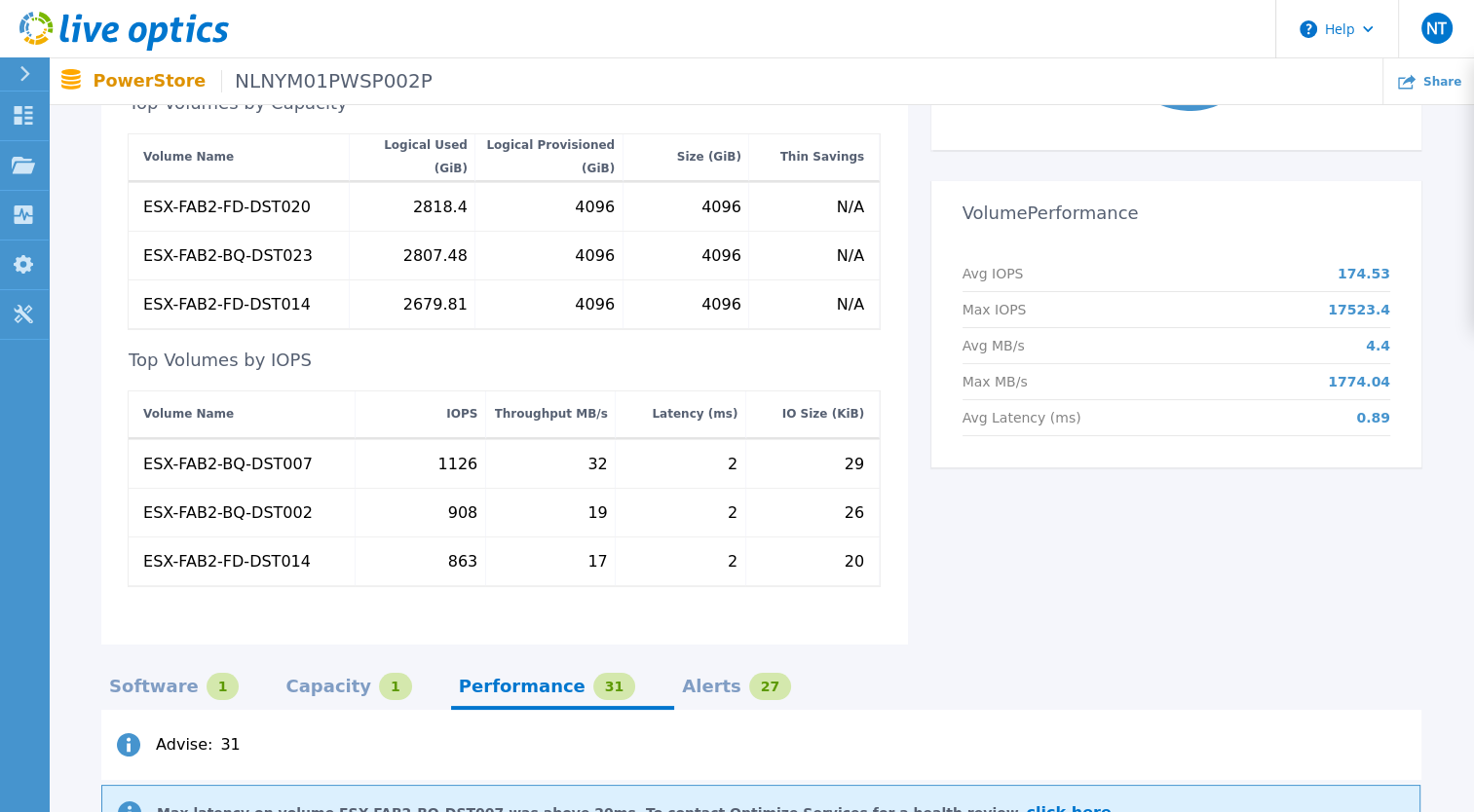
scroll to position [740, 0]
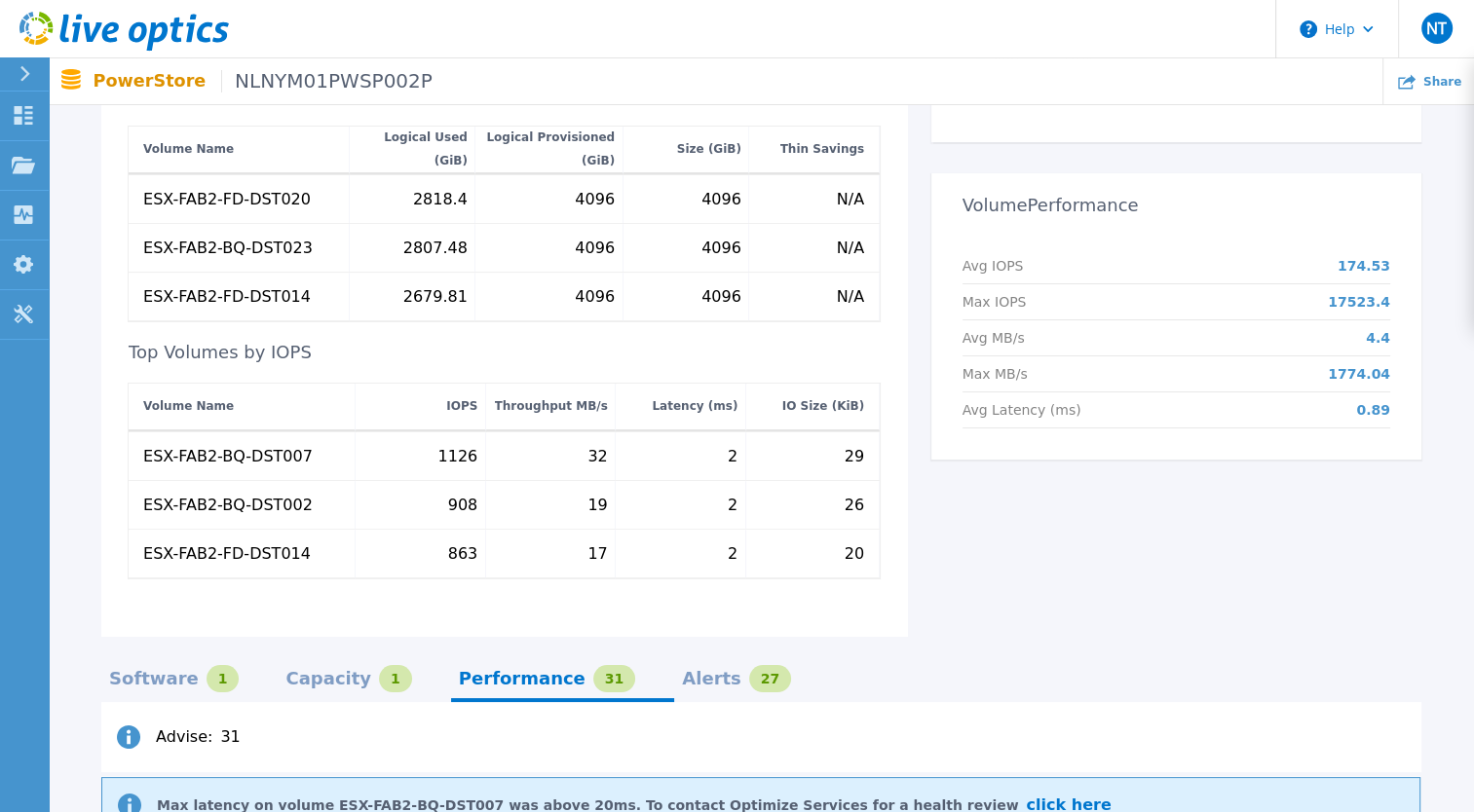
click at [958, 591] on div "Alerts Breakdown Critical 0 % Error 14 % Warning 14 % Info 70 % Volume Performa…" at bounding box center [1165, 252] width 513 height 768
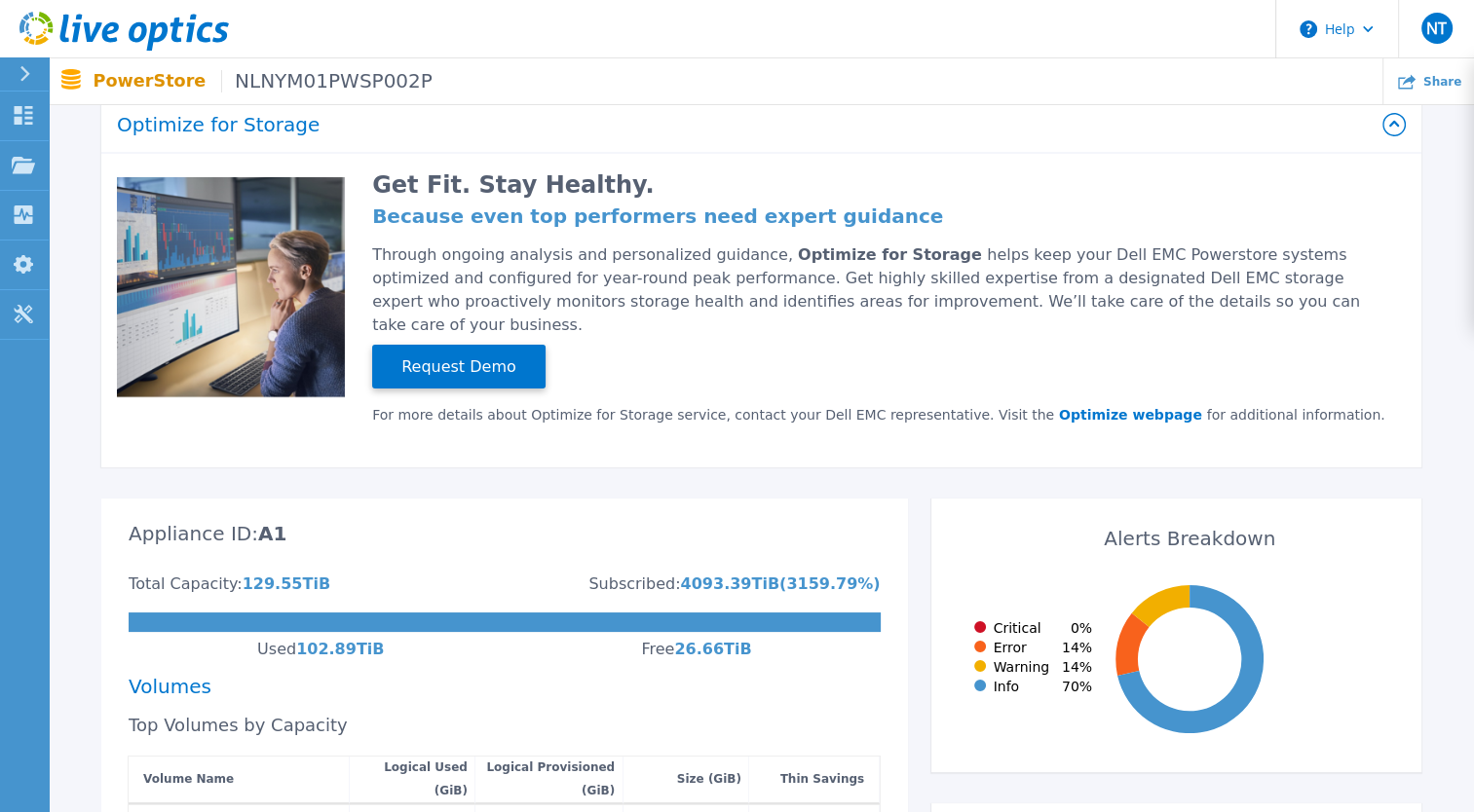
scroll to position [0, 0]
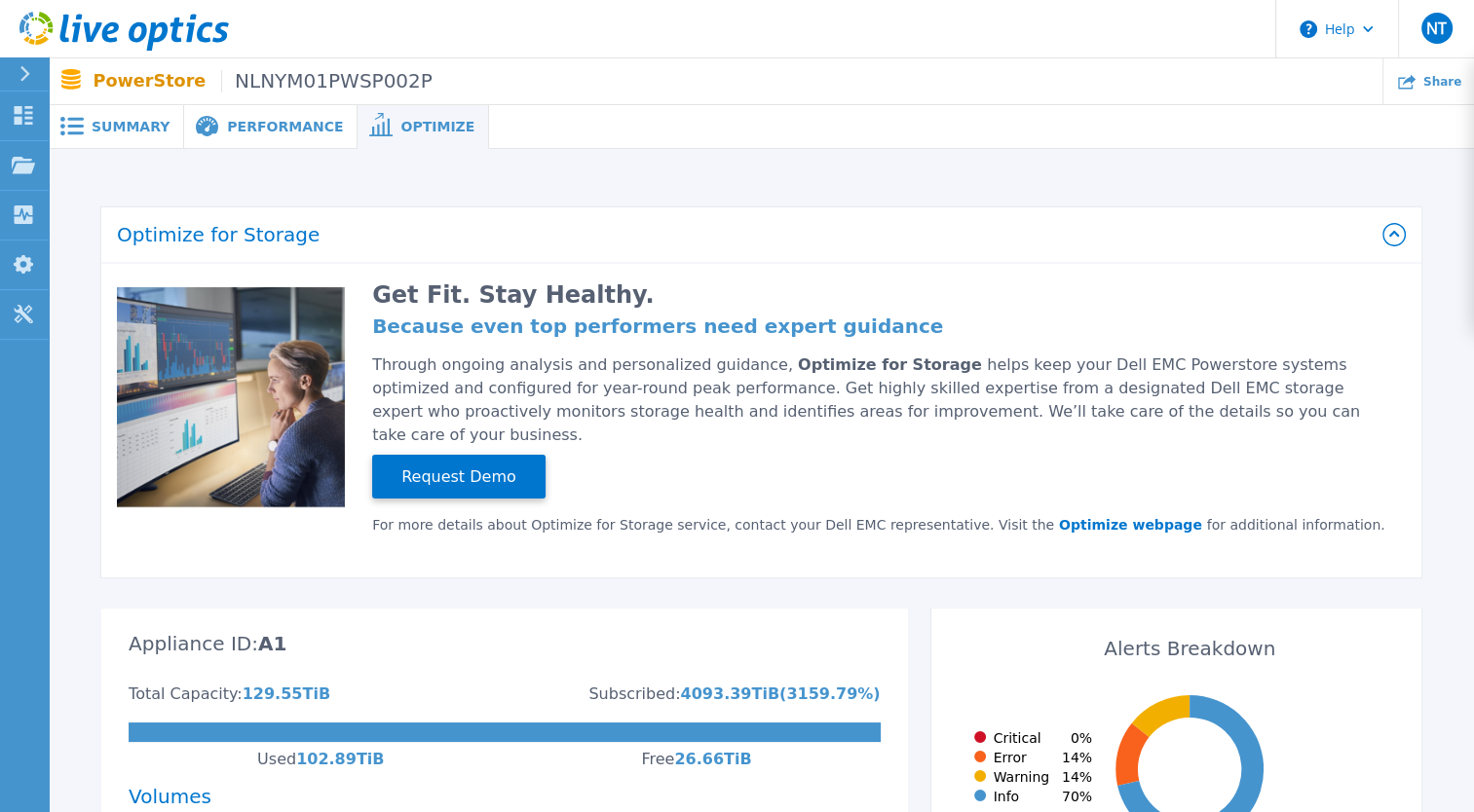
click at [241, 127] on span "Performance" at bounding box center [284, 127] width 116 height 14
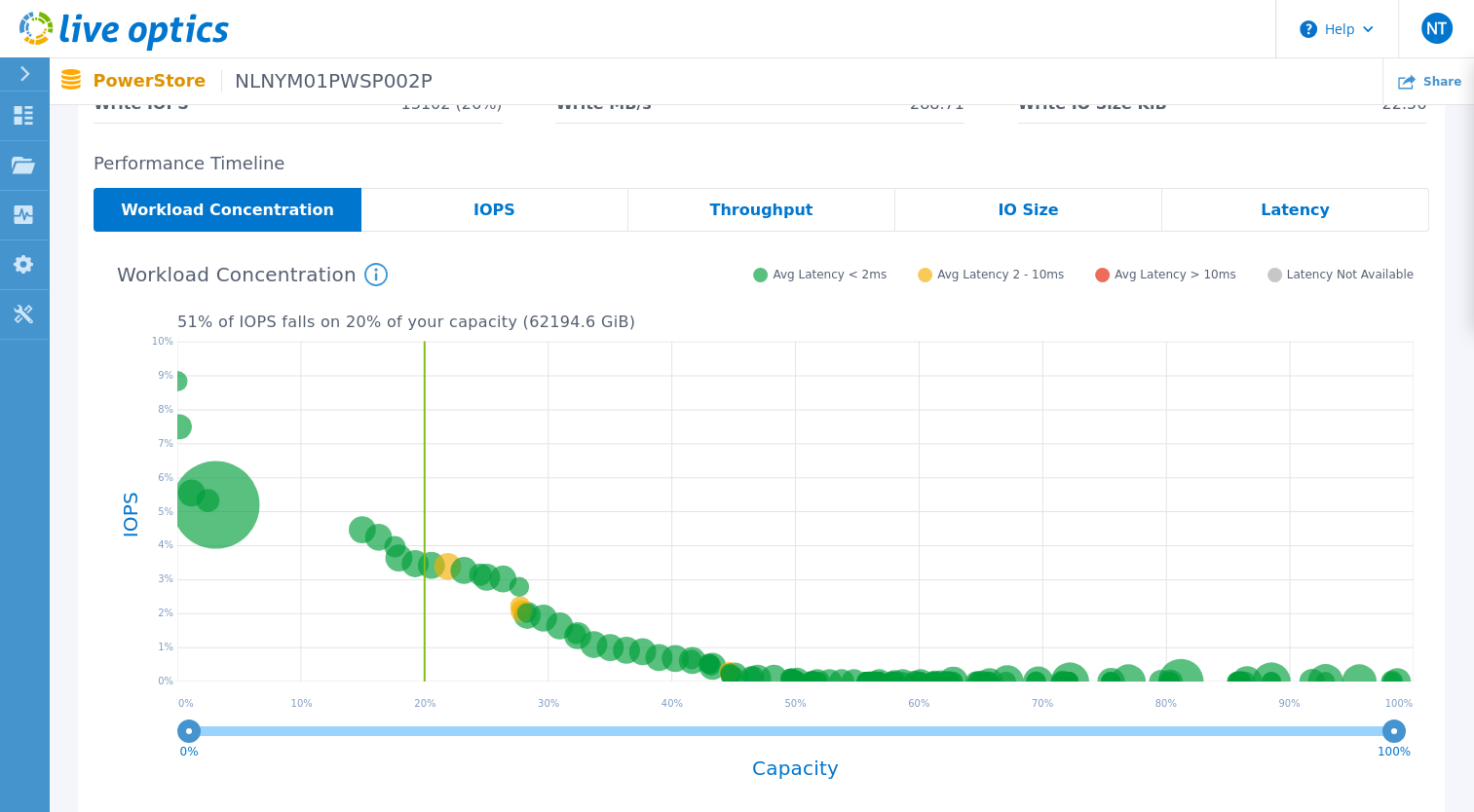
scroll to position [292, 0]
